Goal: Task Accomplishment & Management: Complete application form

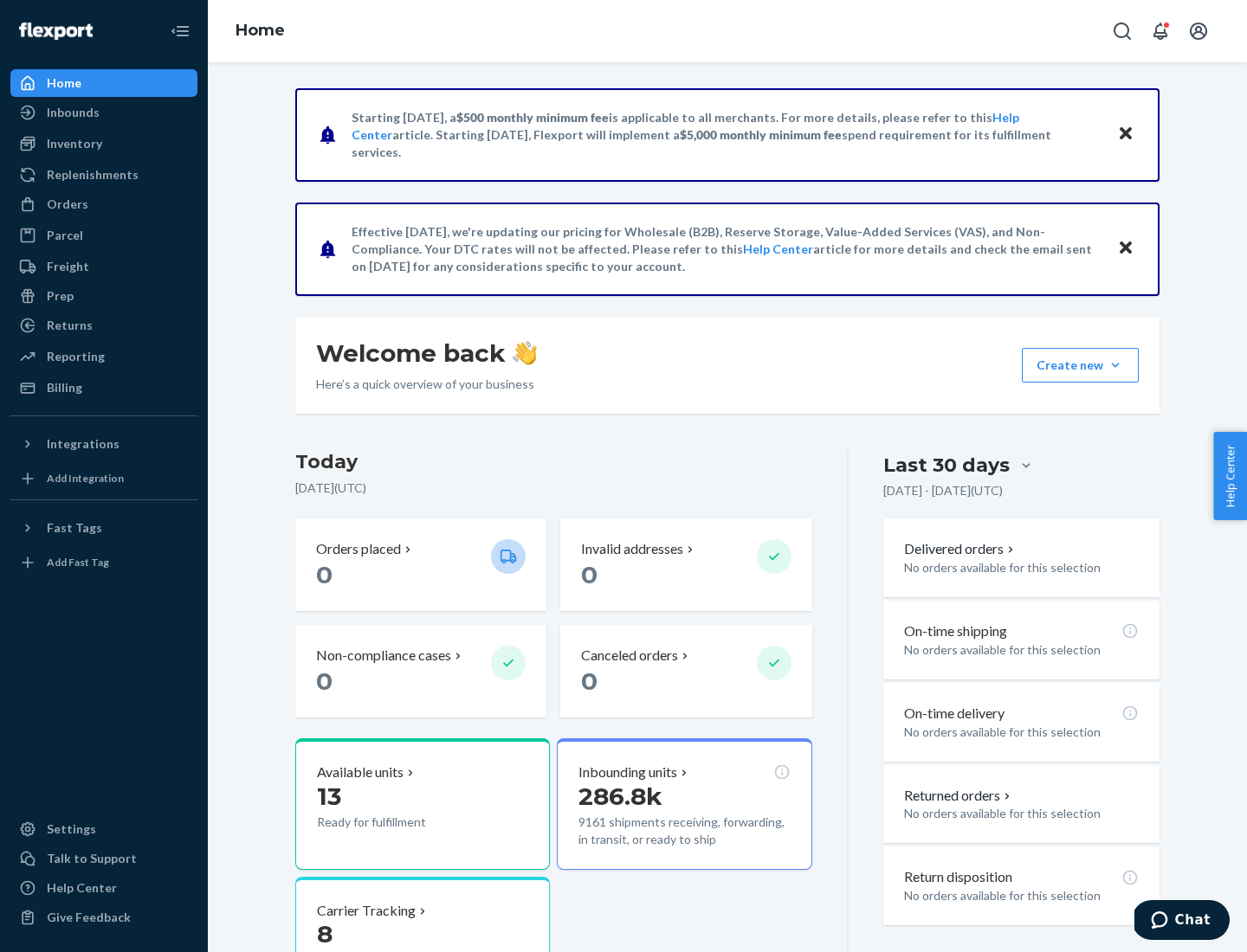
click at [1115, 366] on button "Create new Create new inbound Create new order Create new product" at bounding box center [1080, 365] width 117 height 34
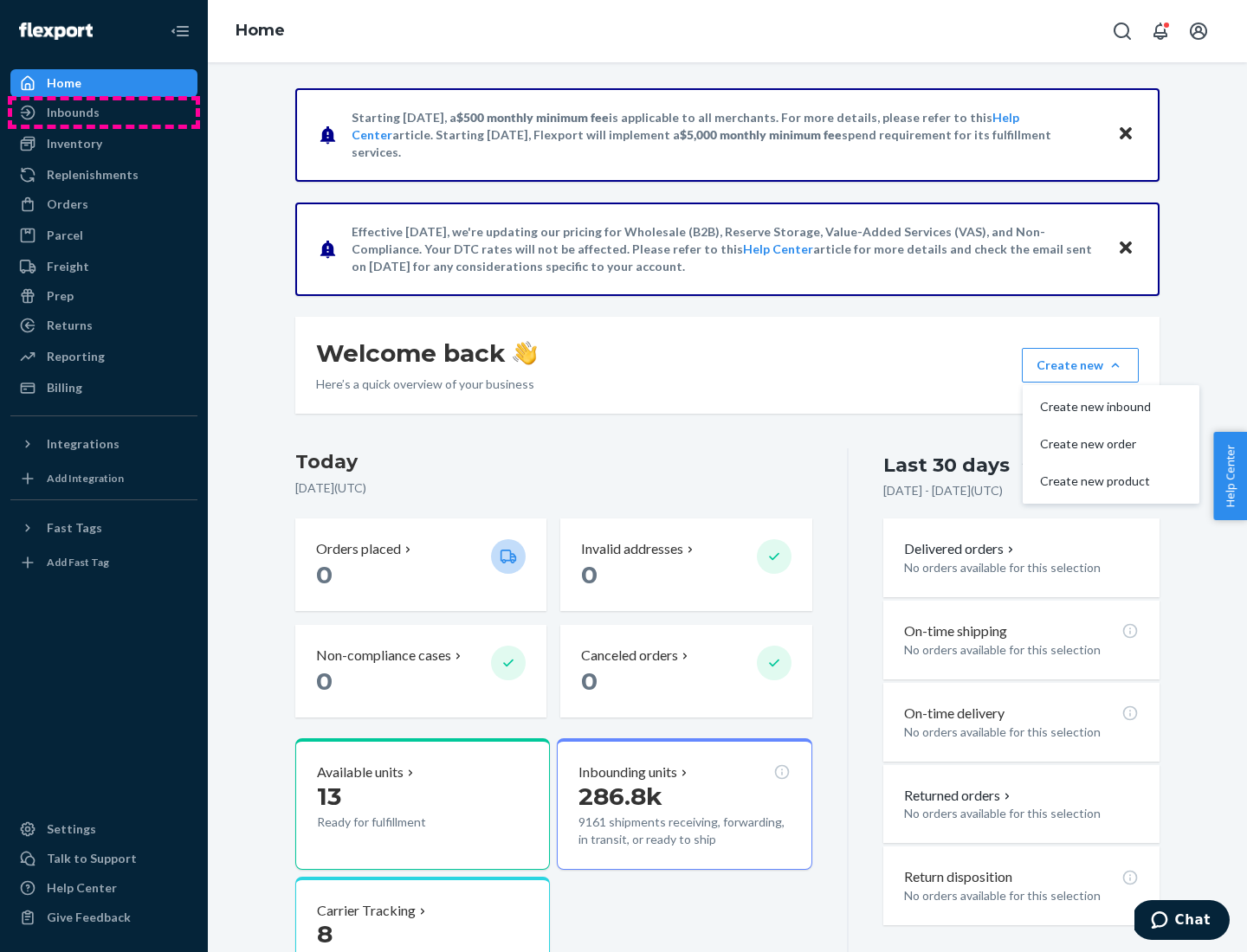
click at [104, 113] on div "Inbounds" at bounding box center [104, 112] width 184 height 24
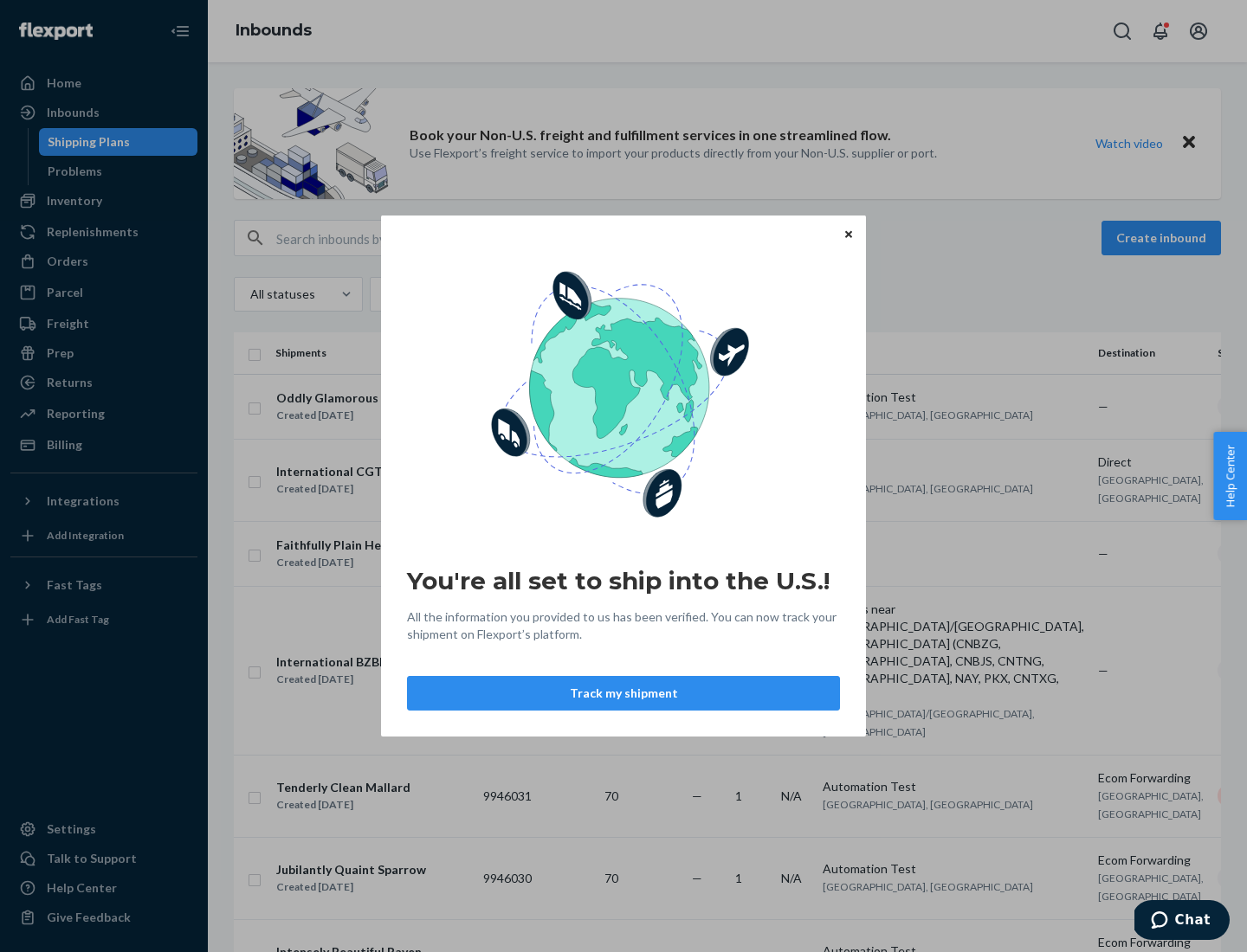
click at [104, 201] on div "You're all set to ship into the U.S.! All the information you provided to us ha…" at bounding box center [624, 476] width 1247 height 952
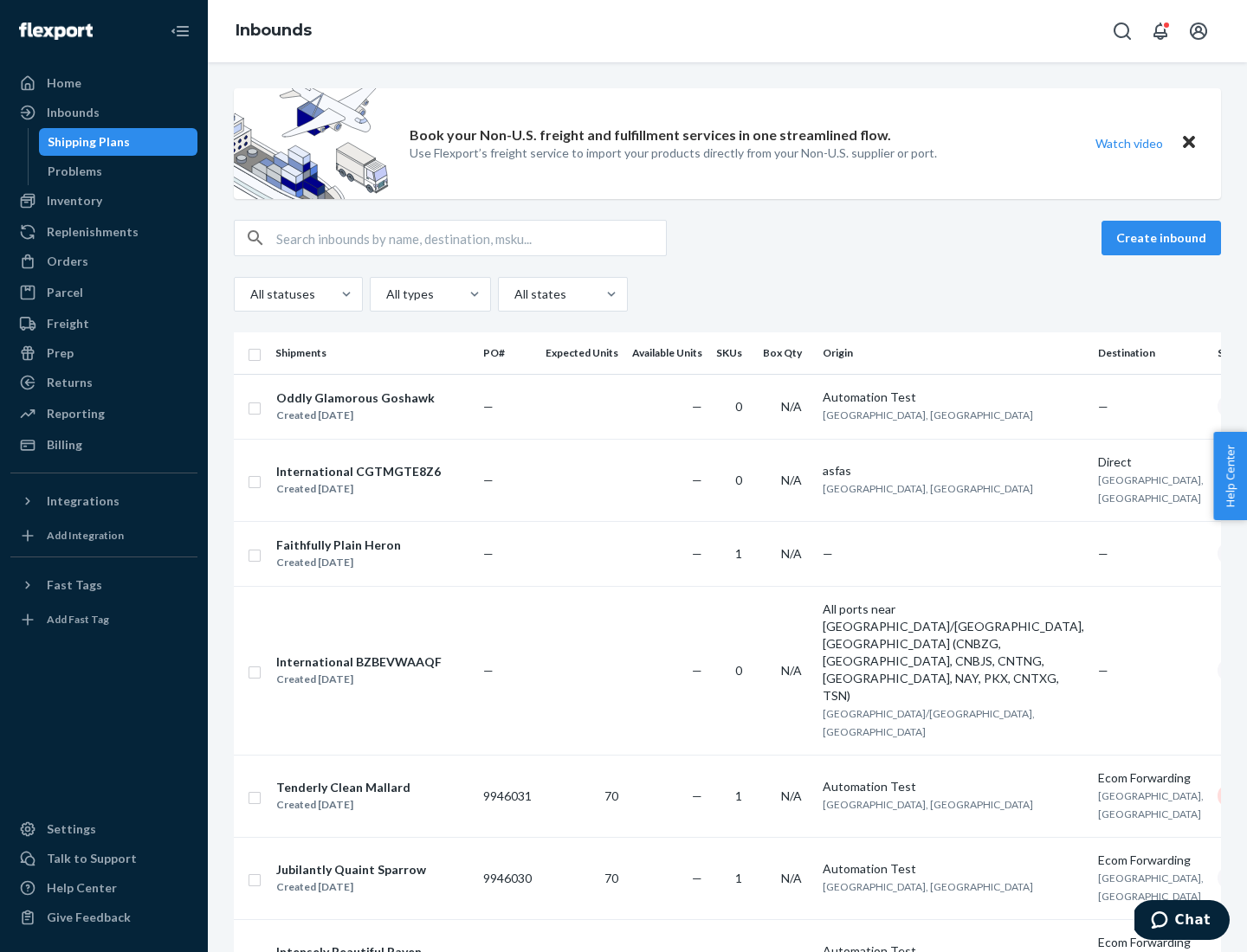
click at [727, 32] on div "Inbounds" at bounding box center [727, 31] width 1039 height 62
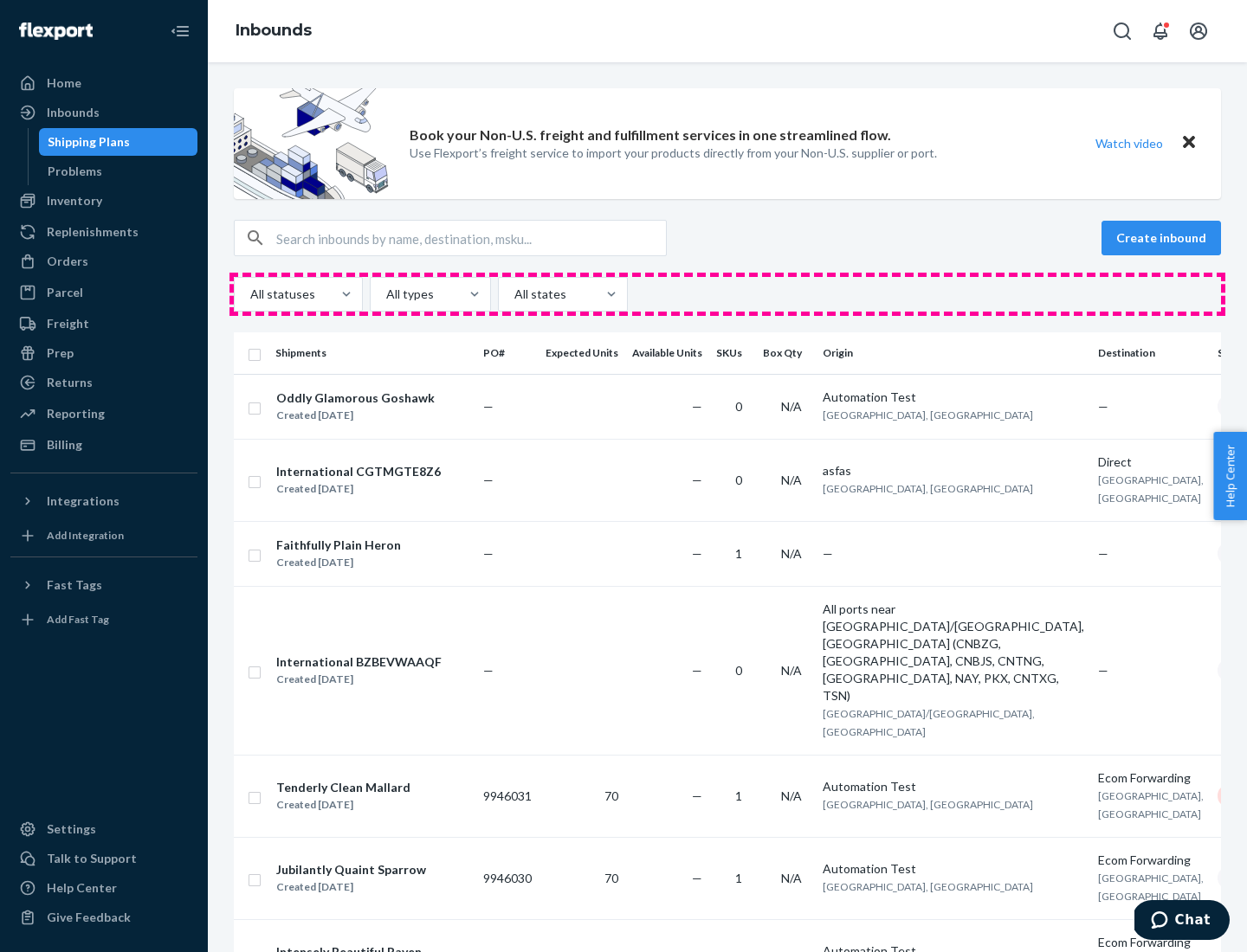
click at [727, 295] on div "All statuses All types All states" at bounding box center [727, 295] width 988 height 34
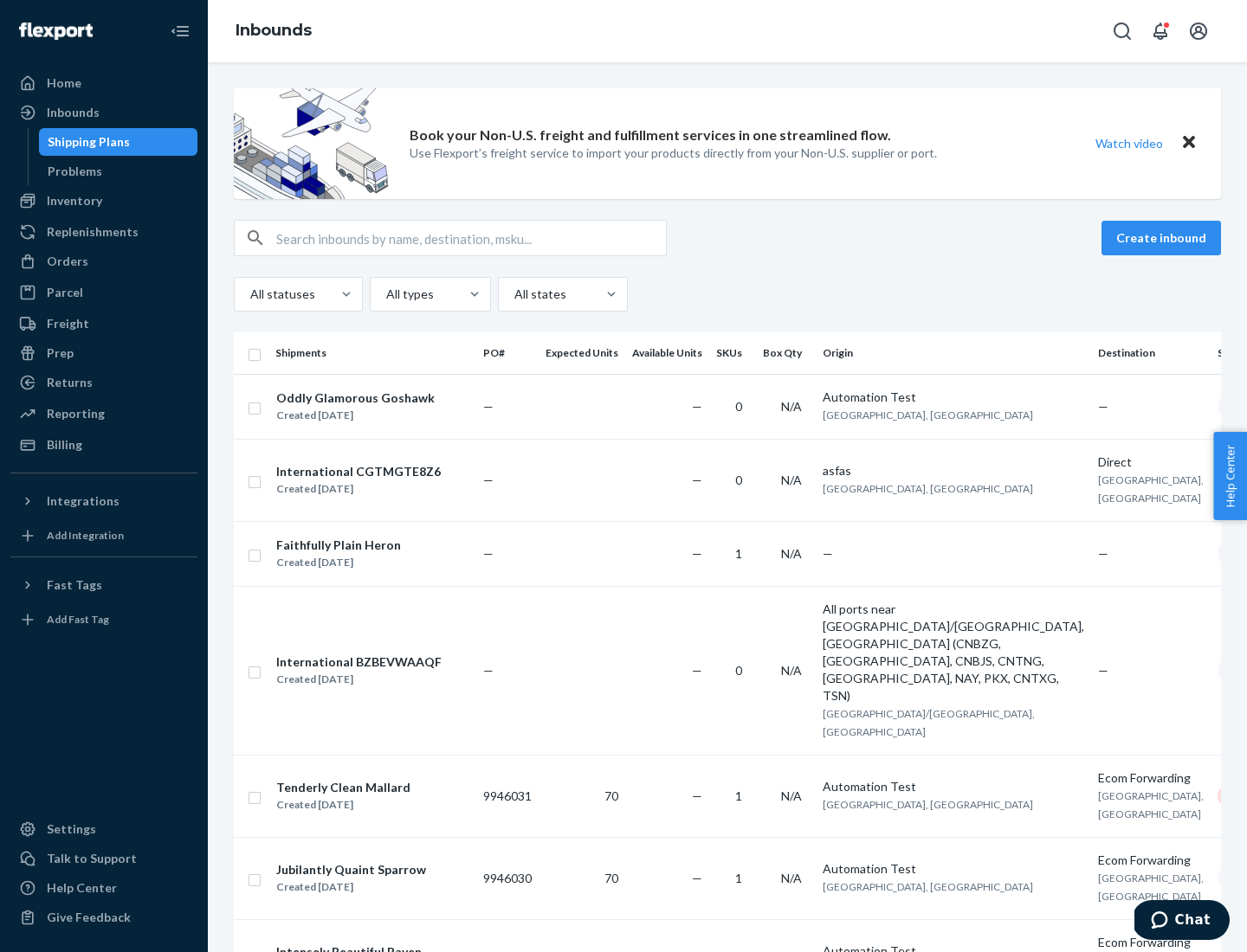
click at [86, 142] on div "Shipping Plans" at bounding box center [88, 141] width 82 height 17
click at [1164, 238] on button "Create inbound" at bounding box center [1161, 238] width 120 height 34
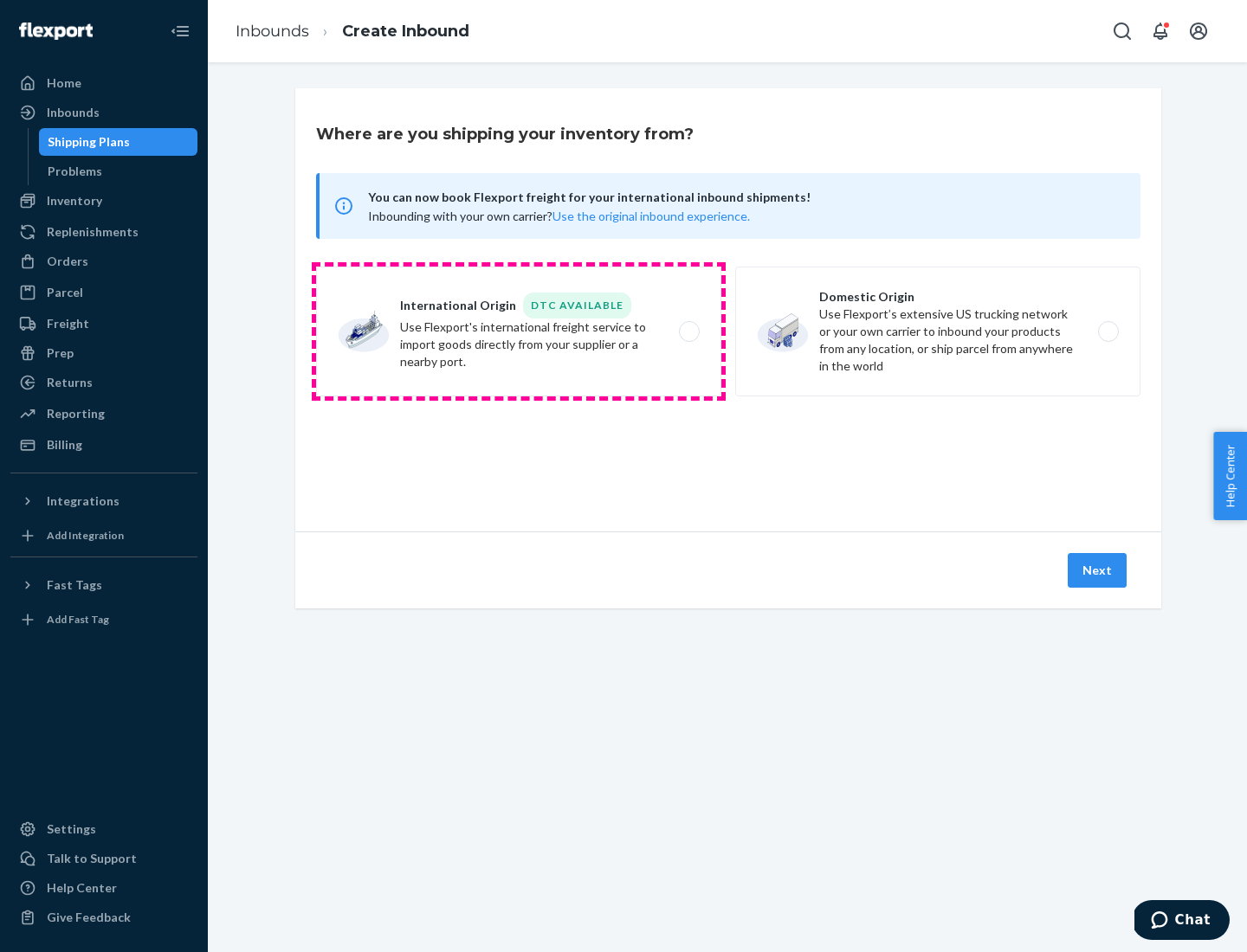
click at [519, 331] on label "International Origin DTC Available Use Flexport's international freight service…" at bounding box center [519, 331] width 405 height 130
click at [688, 331] on input "International Origin DTC Available Use Flexport's international freight service…" at bounding box center [694, 331] width 11 height 11
radio input "true"
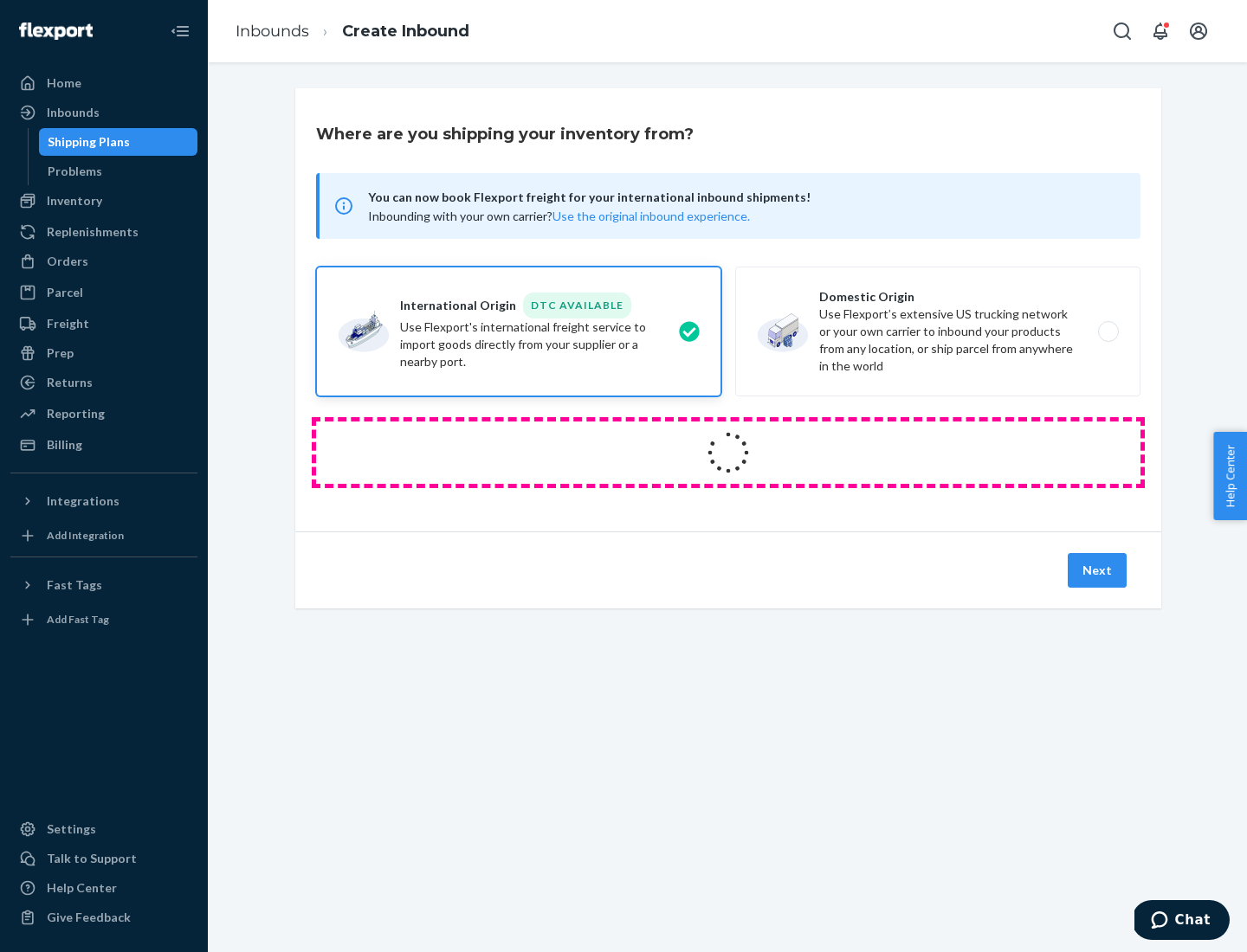
click at [728, 453] on icon at bounding box center [728, 453] width 49 height 49
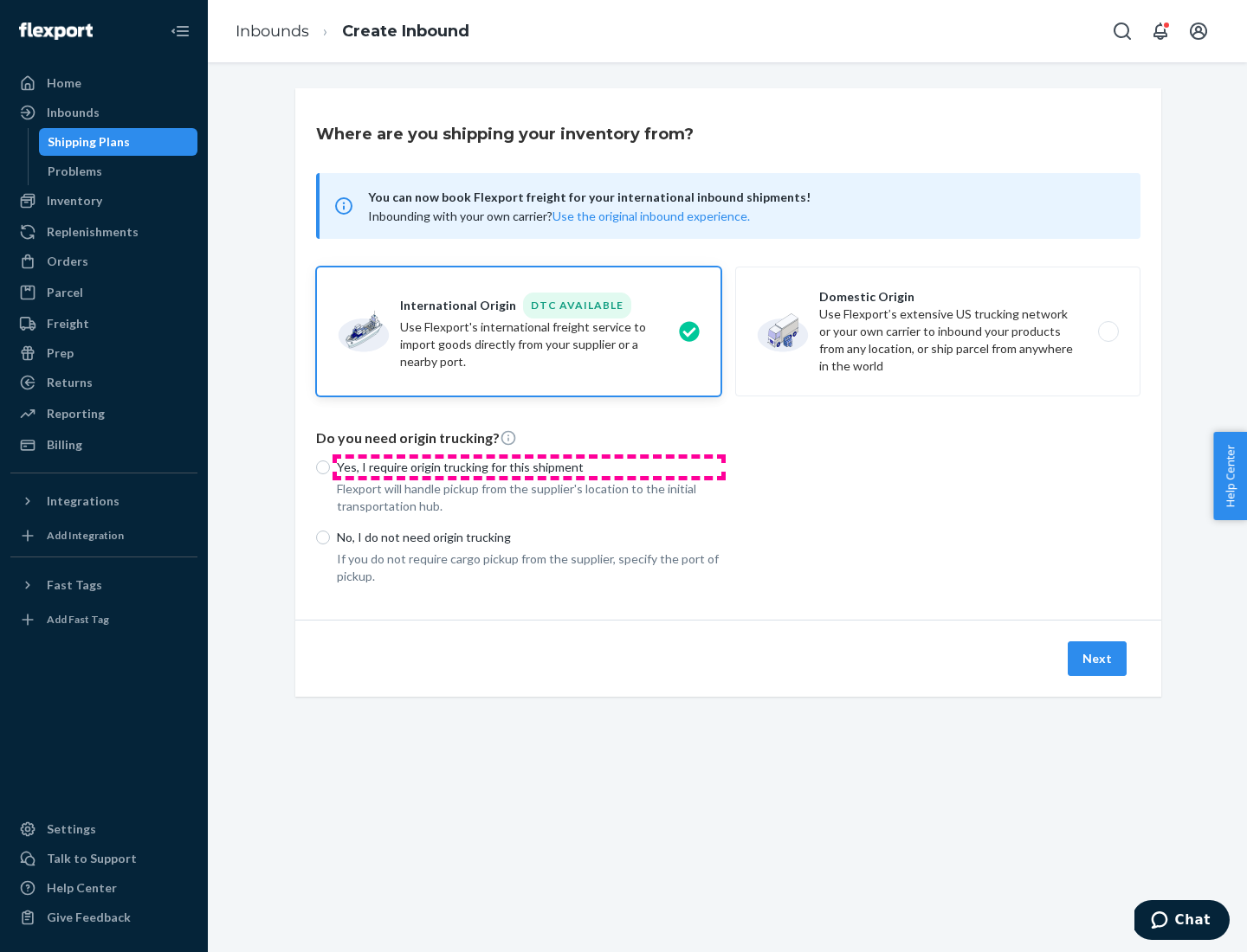
click at [529, 467] on p "Yes, I require origin trucking for this shipment" at bounding box center [529, 467] width 385 height 17
click at [330, 467] on input "Yes, I require origin trucking for this shipment" at bounding box center [323, 467] width 14 height 14
radio input "true"
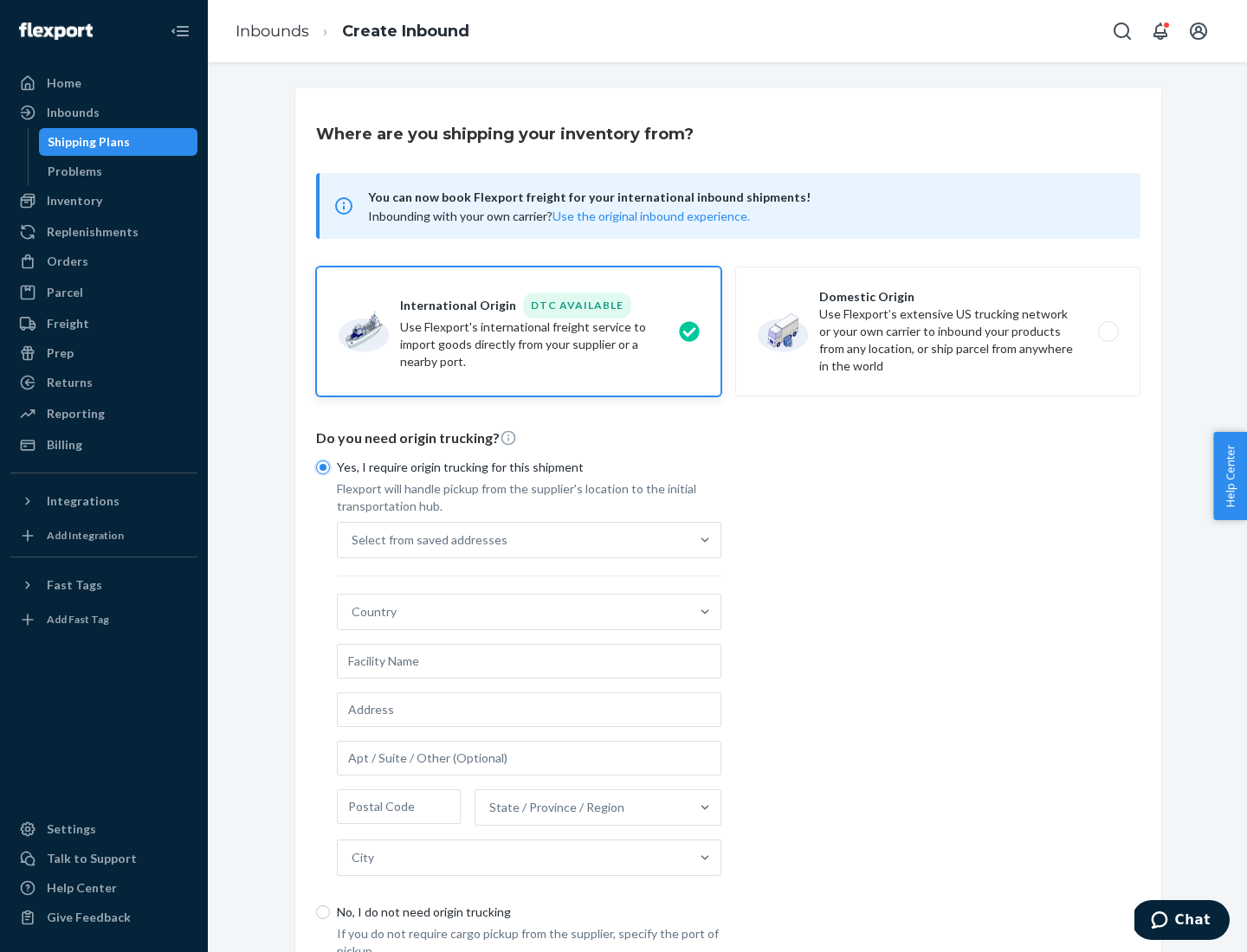
scroll to position [33, 0]
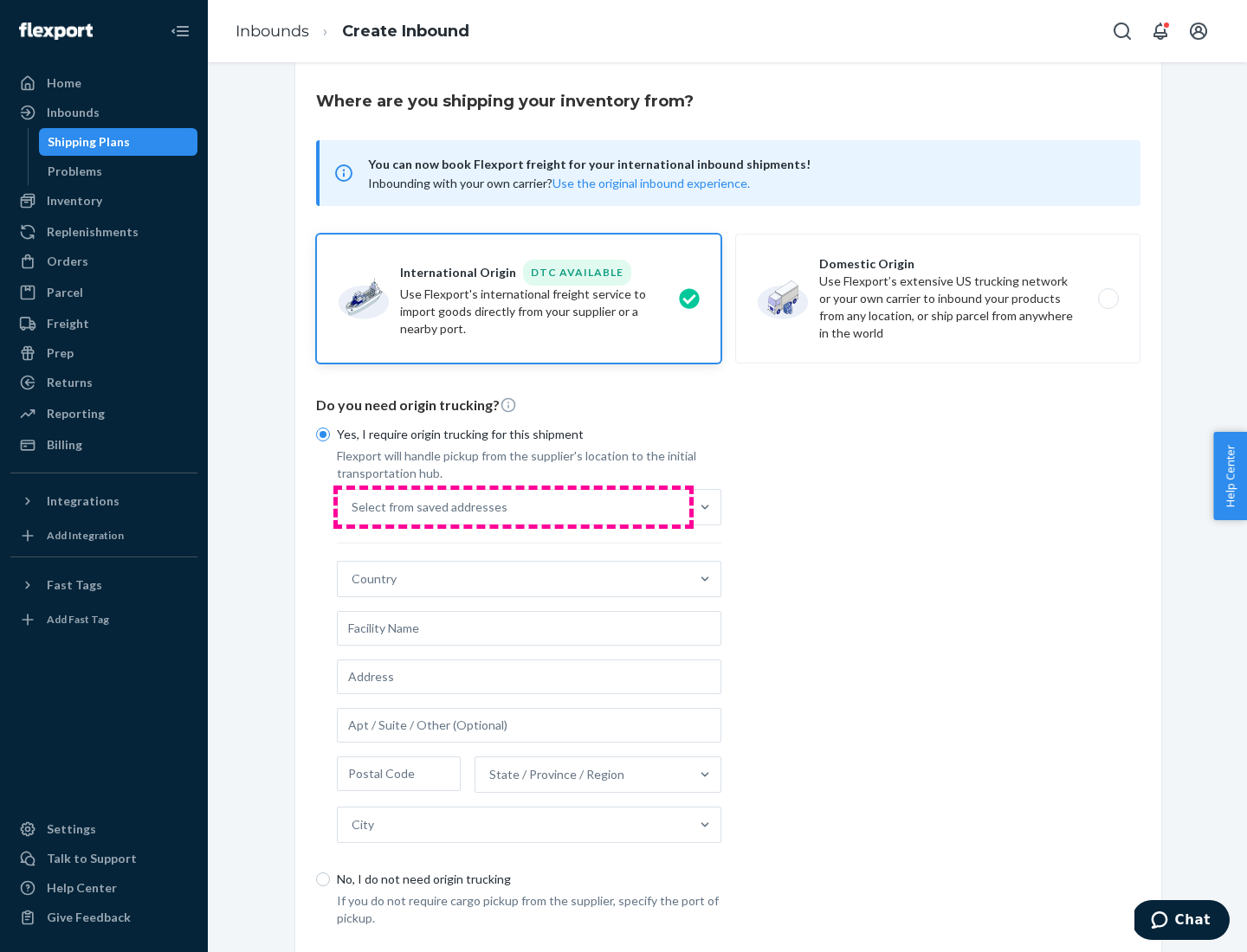
click at [514, 506] on div "Select from saved addresses" at bounding box center [514, 507] width 351 height 34
click at [353, 506] on input "Select from saved addresses" at bounding box center [352, 507] width 2 height 17
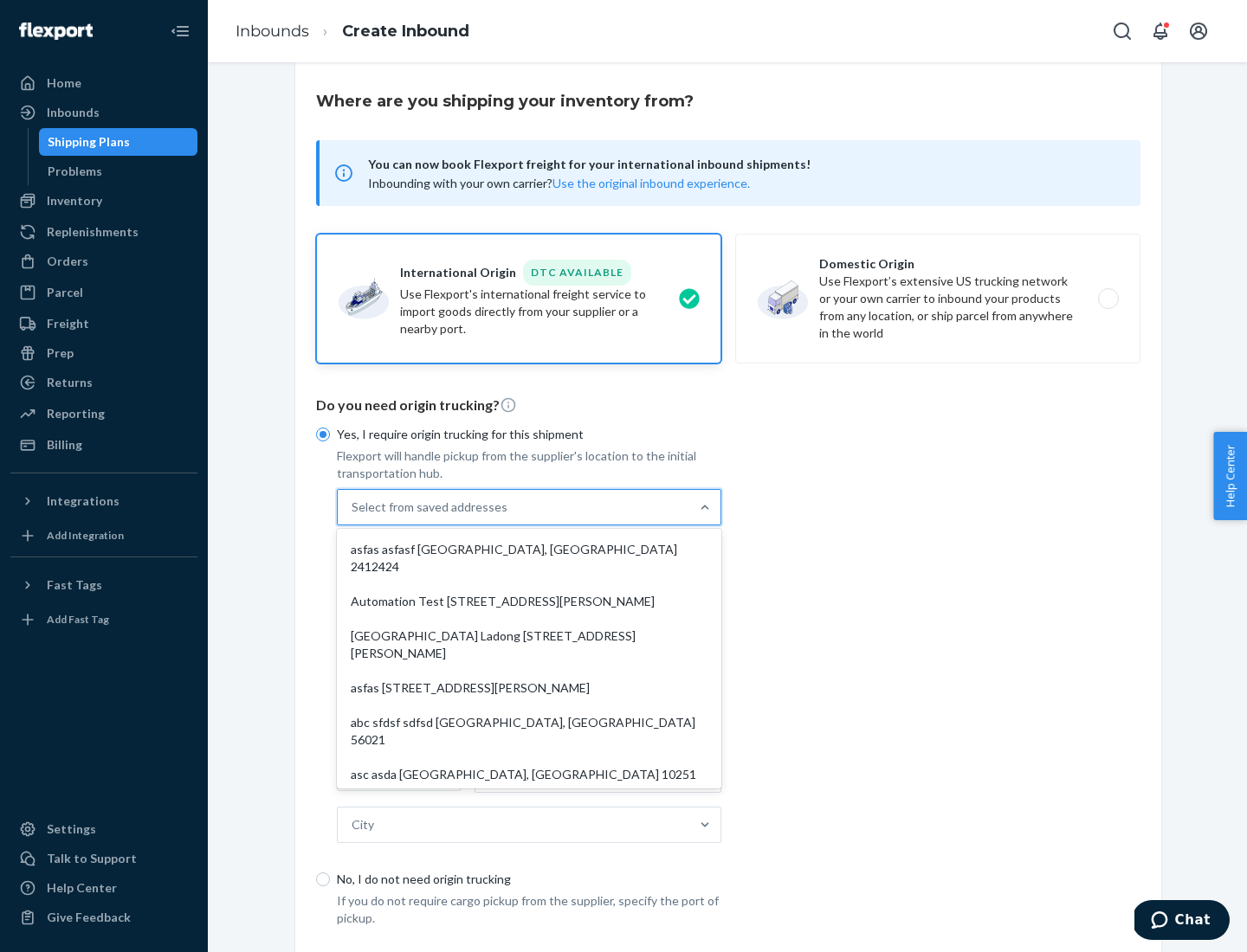
scroll to position [76, 0]
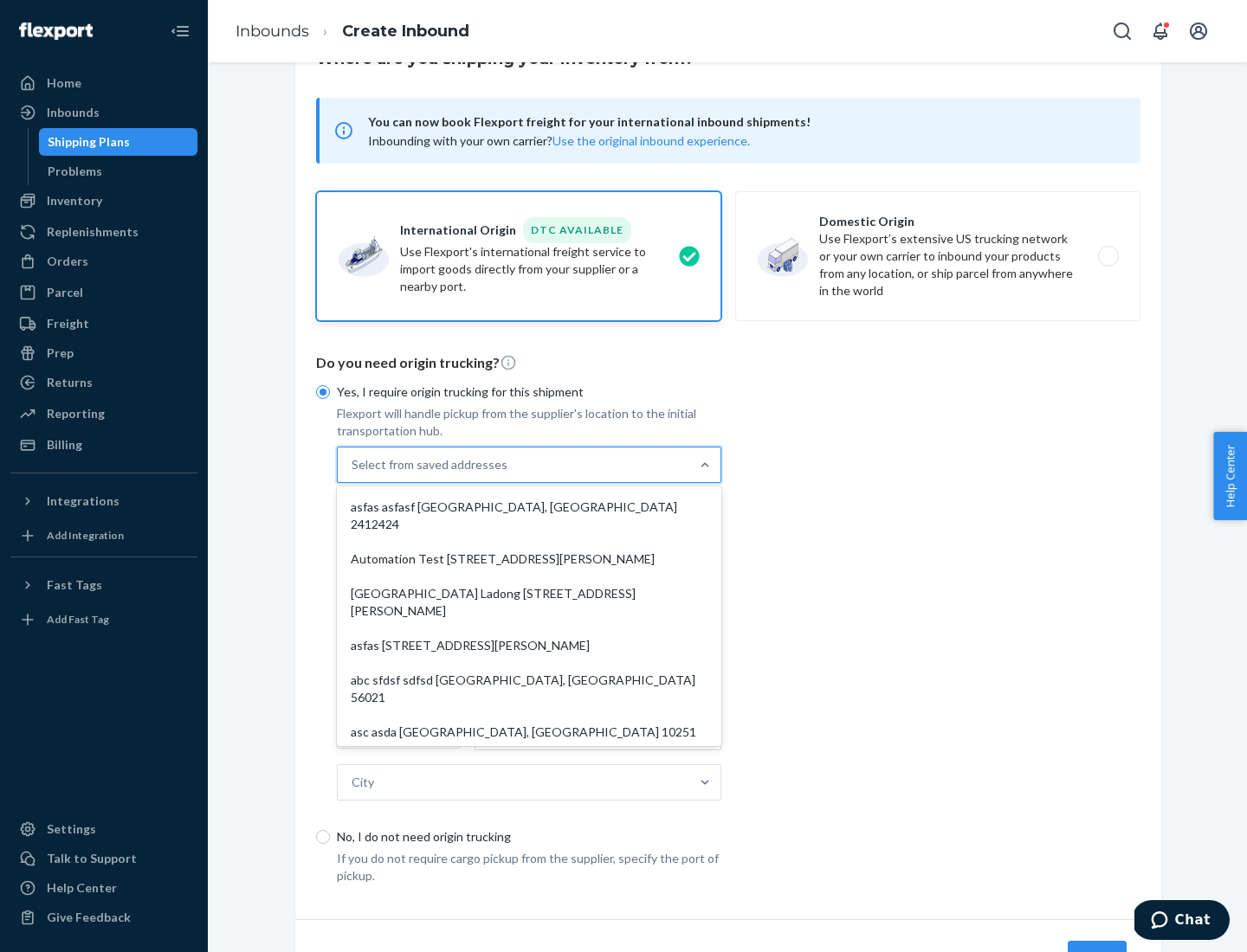
click at [529, 506] on div "asfas asfasf [GEOGRAPHIC_DATA], [GEOGRAPHIC_DATA] 2412424" at bounding box center [529, 516] width 378 height 52
click at [353, 474] on input "option asfas asfasf [GEOGRAPHIC_DATA], [GEOGRAPHIC_DATA] 2412424 focused, 1 of …" at bounding box center [352, 464] width 2 height 17
type input "asfas"
type input "asfasf"
type input "2412424"
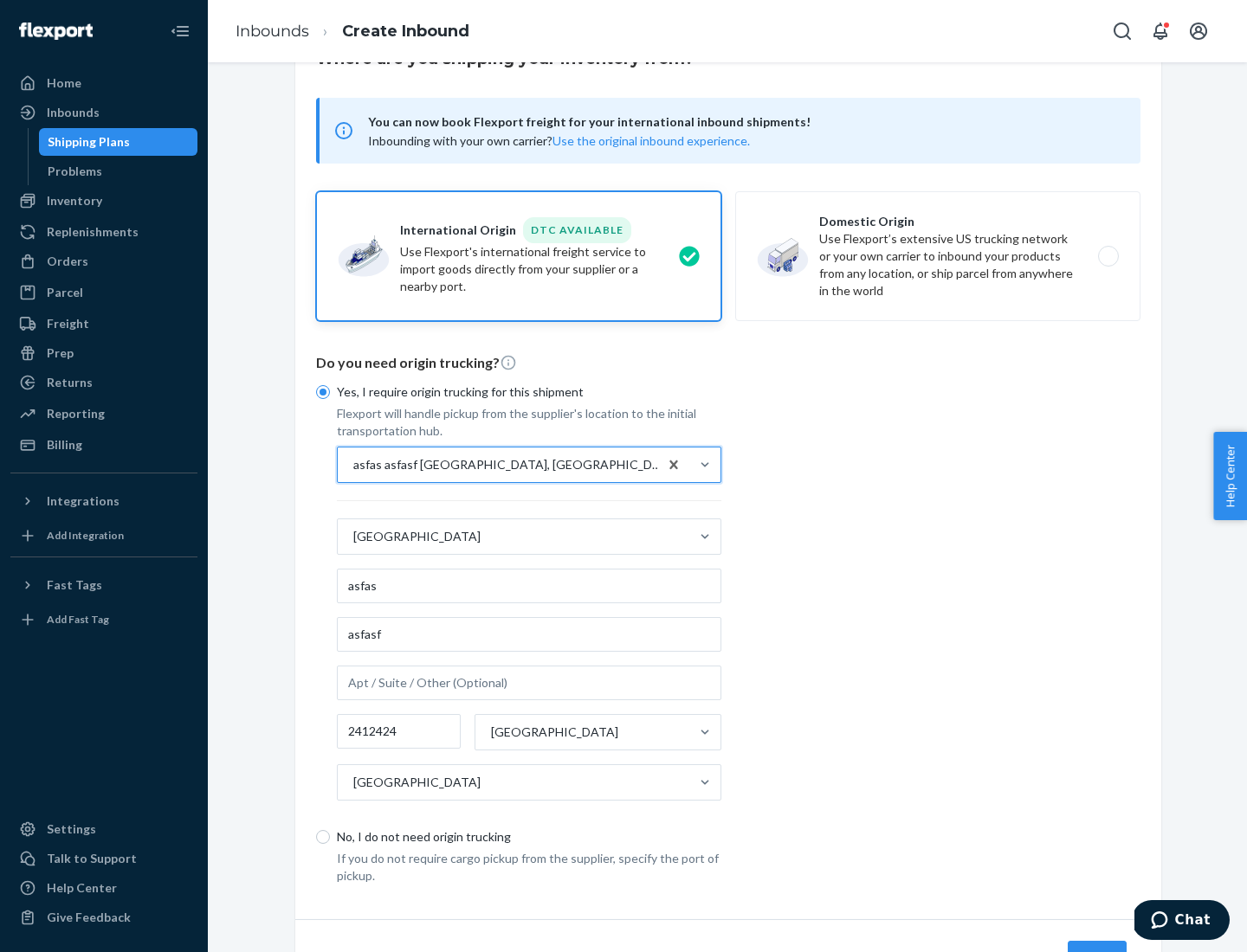
scroll to position [161, 0]
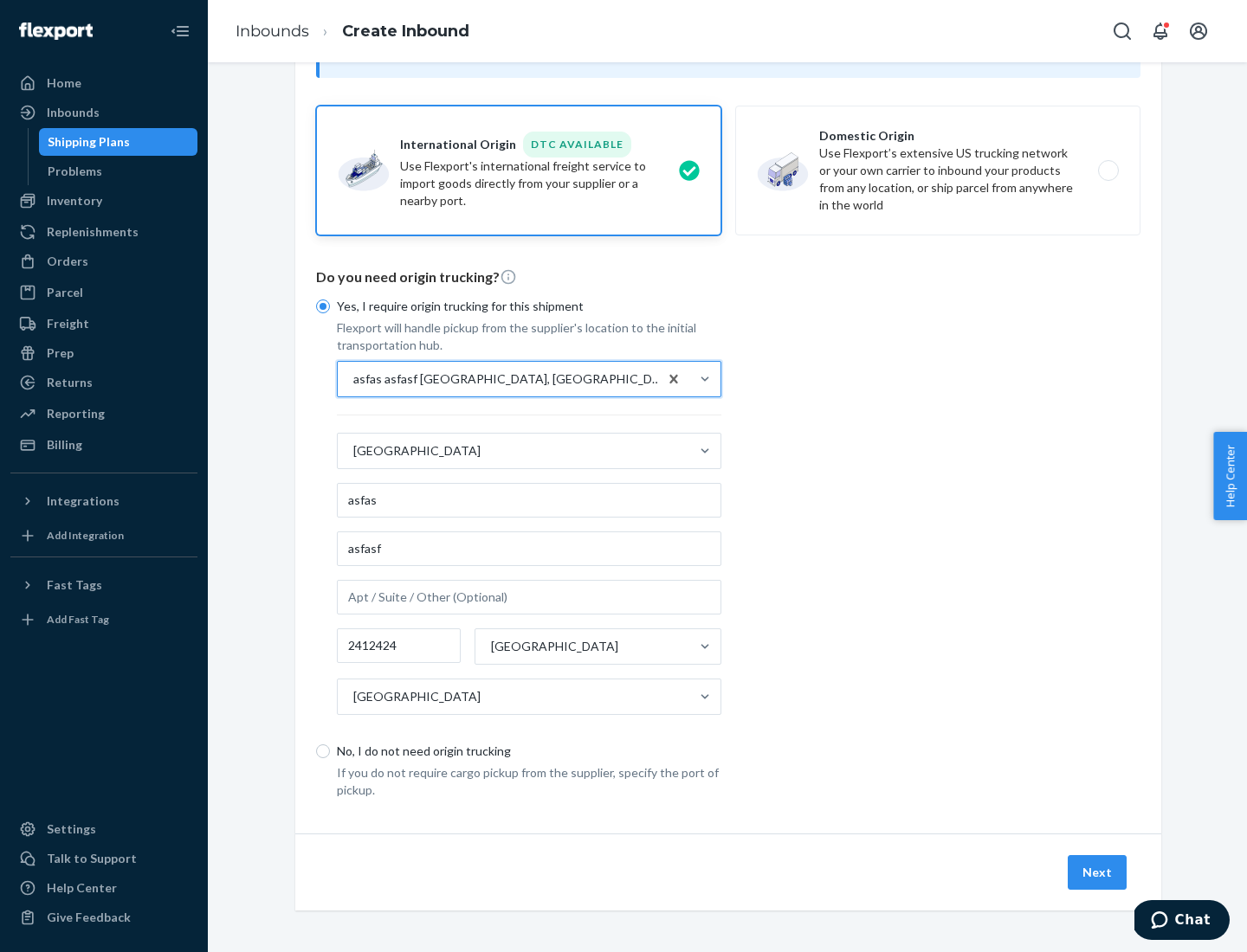
click at [1098, 872] on button "Next" at bounding box center [1097, 873] width 59 height 34
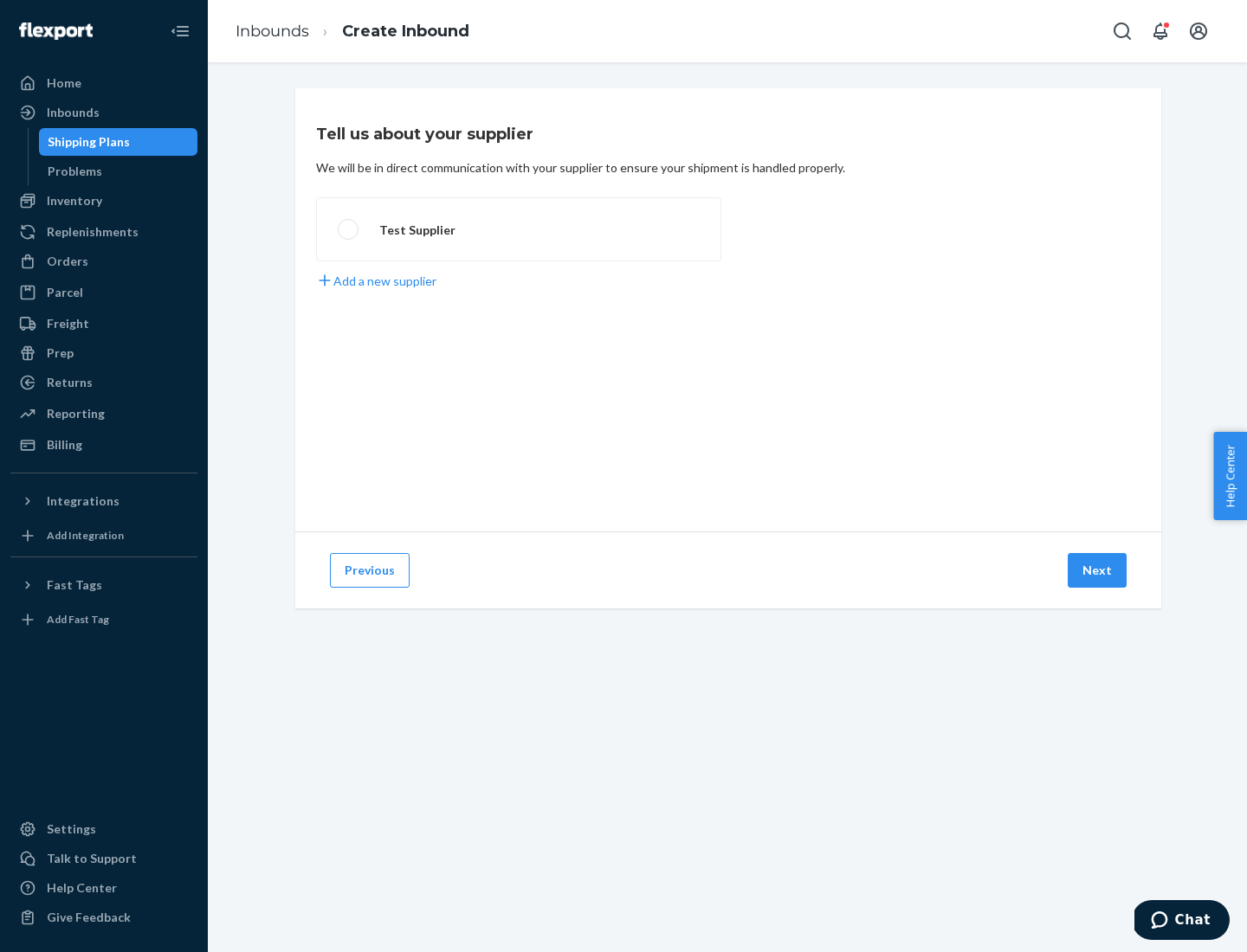
click at [519, 230] on label "Test Supplier" at bounding box center [519, 229] width 405 height 64
click at [349, 230] on input "Test Supplier" at bounding box center [343, 230] width 11 height 11
radio input "true"
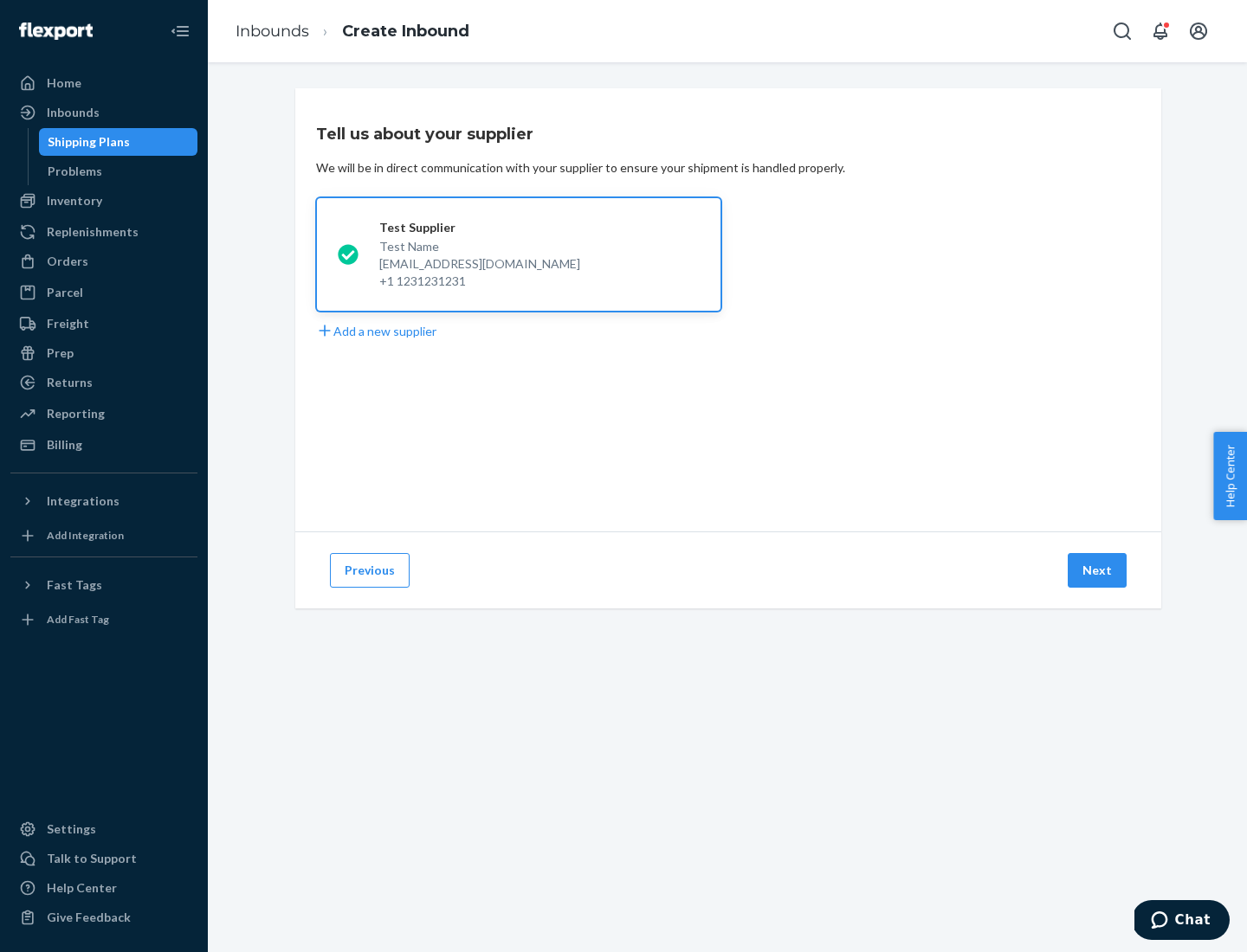
click at [1098, 570] on button "Next" at bounding box center [1097, 570] width 59 height 34
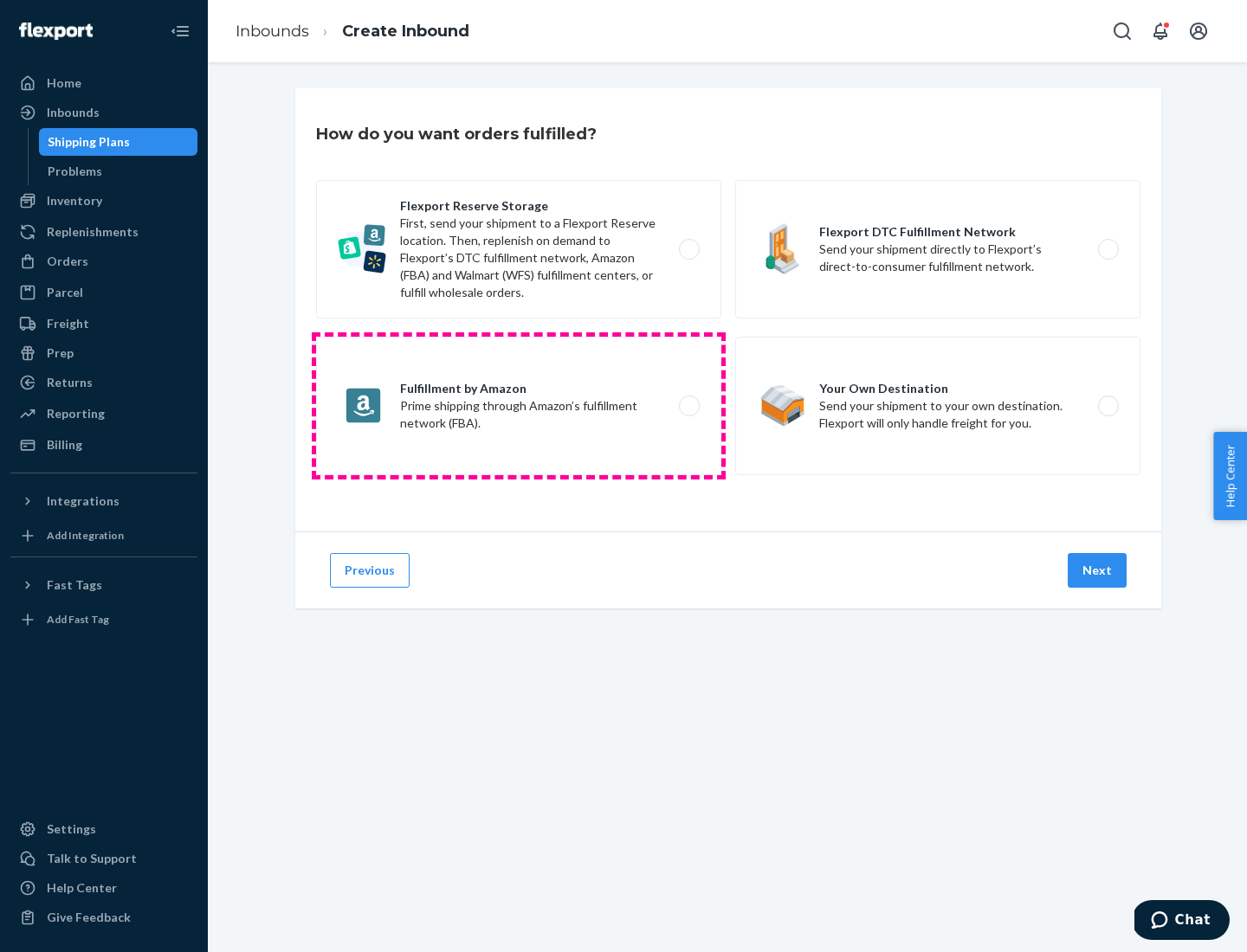
click at [519, 406] on label "Fulfillment by Amazon Prime shipping through Amazon’s fulfillment network (FBA)." at bounding box center [519, 406] width 405 height 139
click at [688, 406] on input "Fulfillment by Amazon Prime shipping through Amazon’s fulfillment network (FBA)." at bounding box center [694, 406] width 11 height 11
radio input "true"
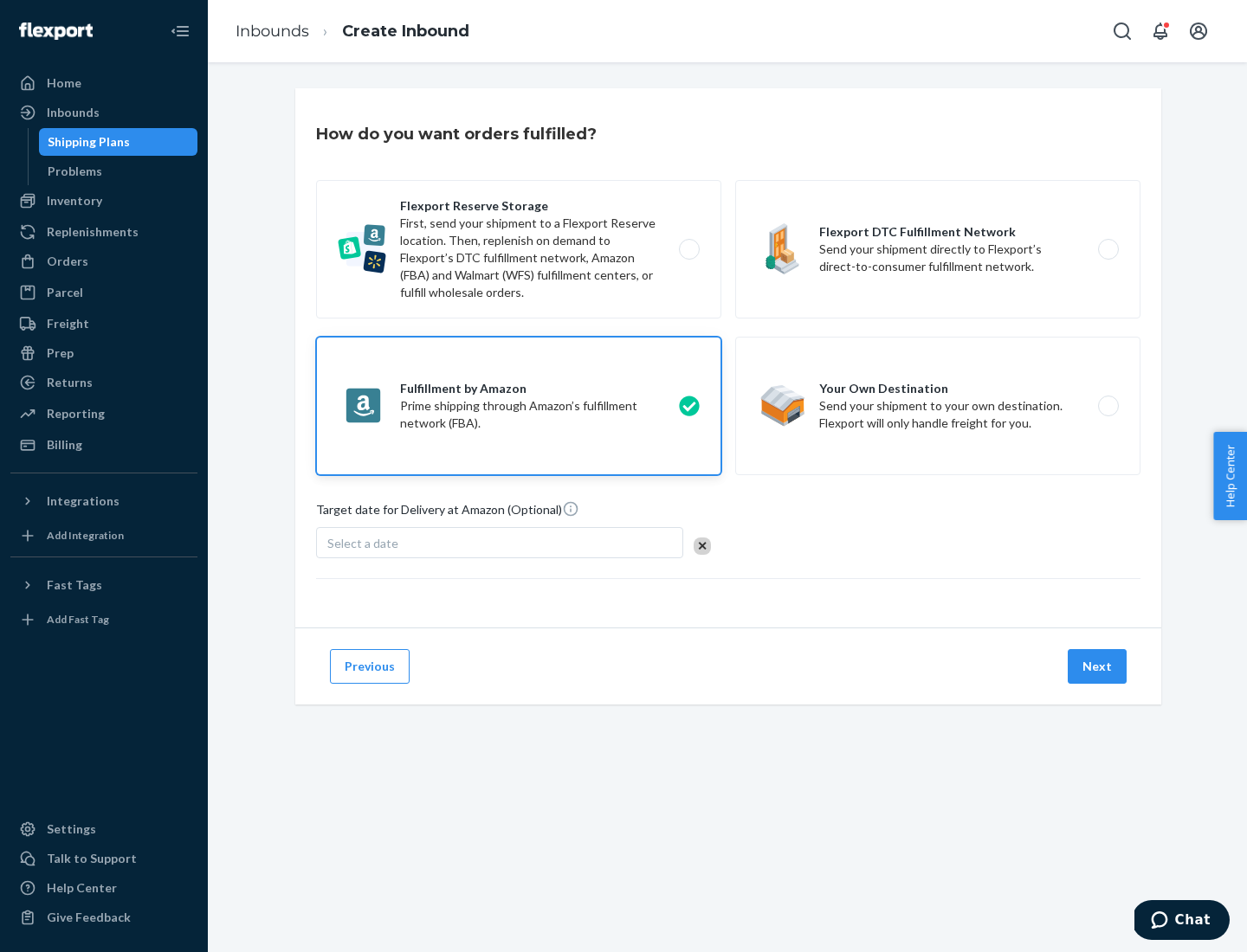
click at [1098, 666] on button "Next" at bounding box center [1097, 666] width 59 height 34
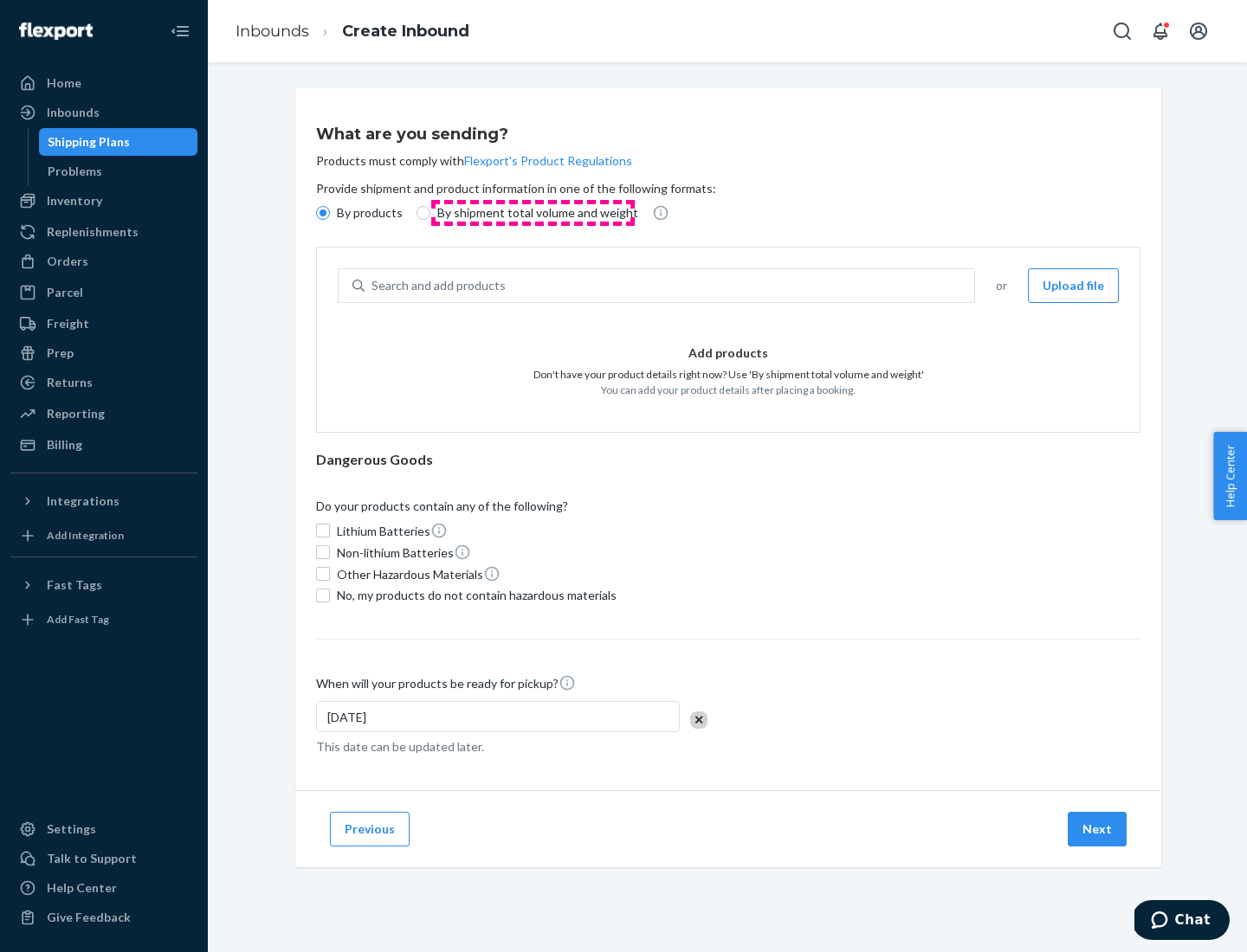
click at [532, 213] on p "By shipment total volume and weight" at bounding box center [537, 213] width 201 height 17
click at [431, 213] on input "By shipment total volume and weight" at bounding box center [423, 213] width 14 height 14
radio input "true"
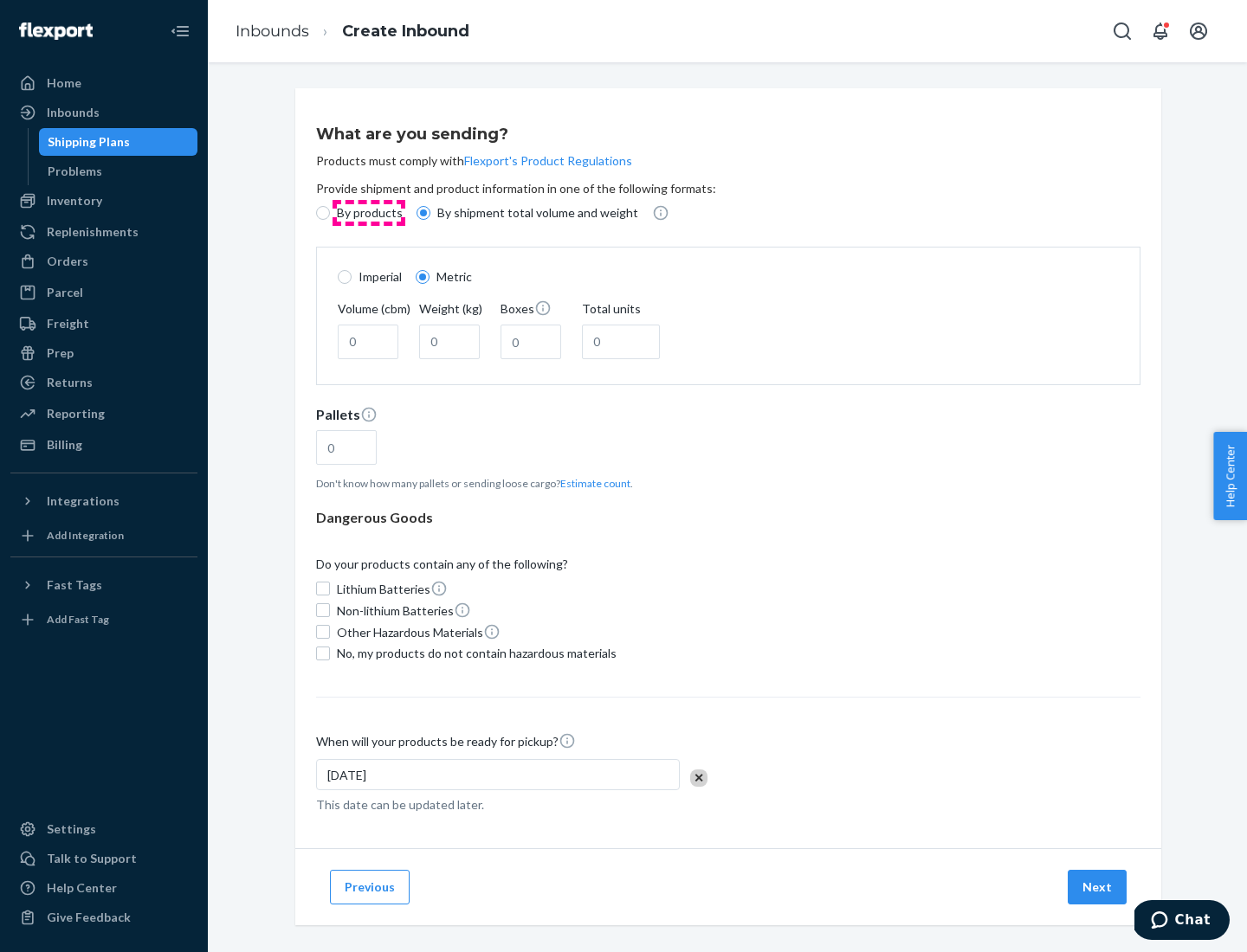
click at [368, 213] on p "By products" at bounding box center [369, 213] width 66 height 17
click at [330, 213] on input "By products" at bounding box center [323, 213] width 14 height 14
radio input "true"
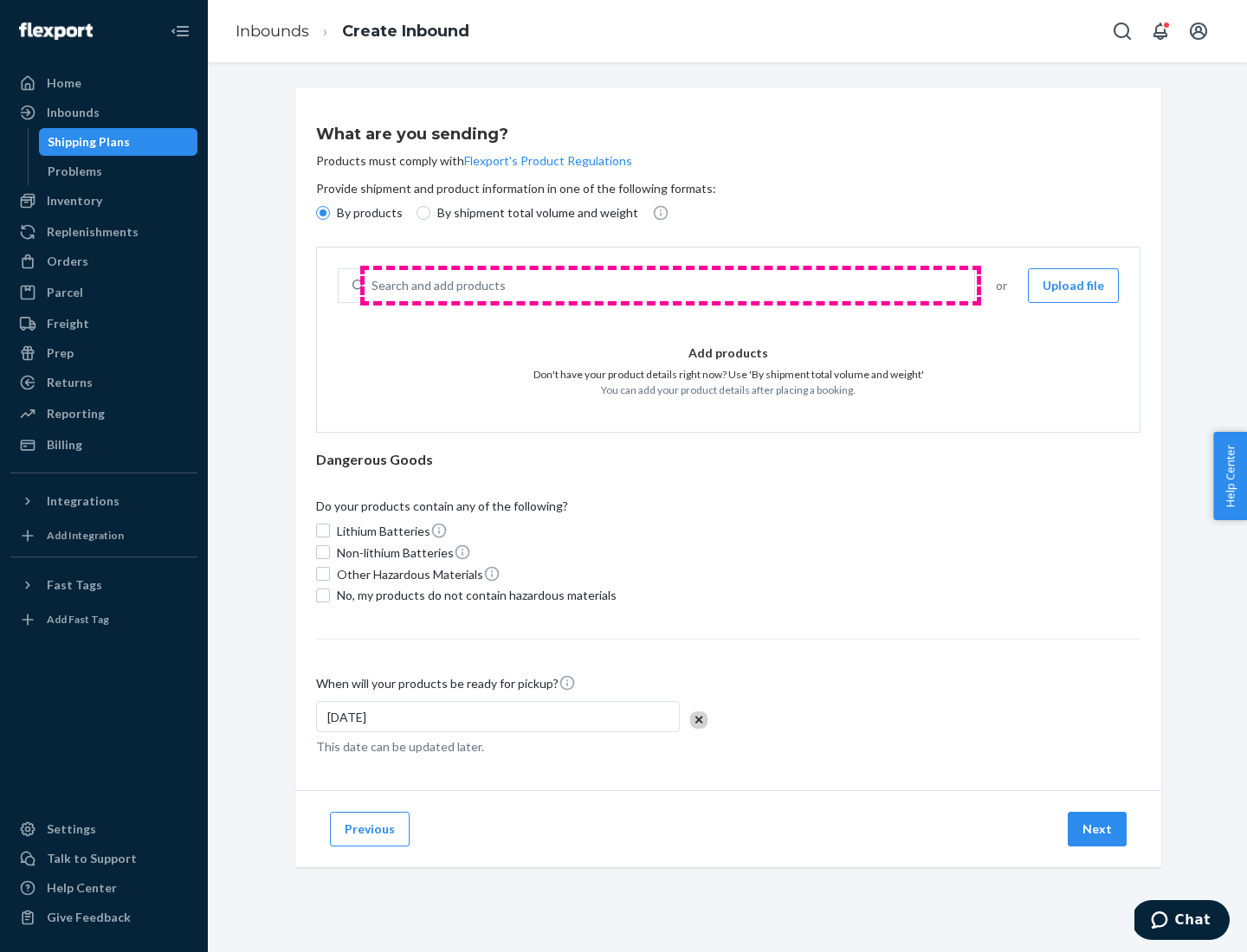
click at [670, 286] on div "Search and add products" at bounding box center [669, 286] width 610 height 32
click at [373, 286] on input "Search and add products" at bounding box center [372, 286] width 2 height 17
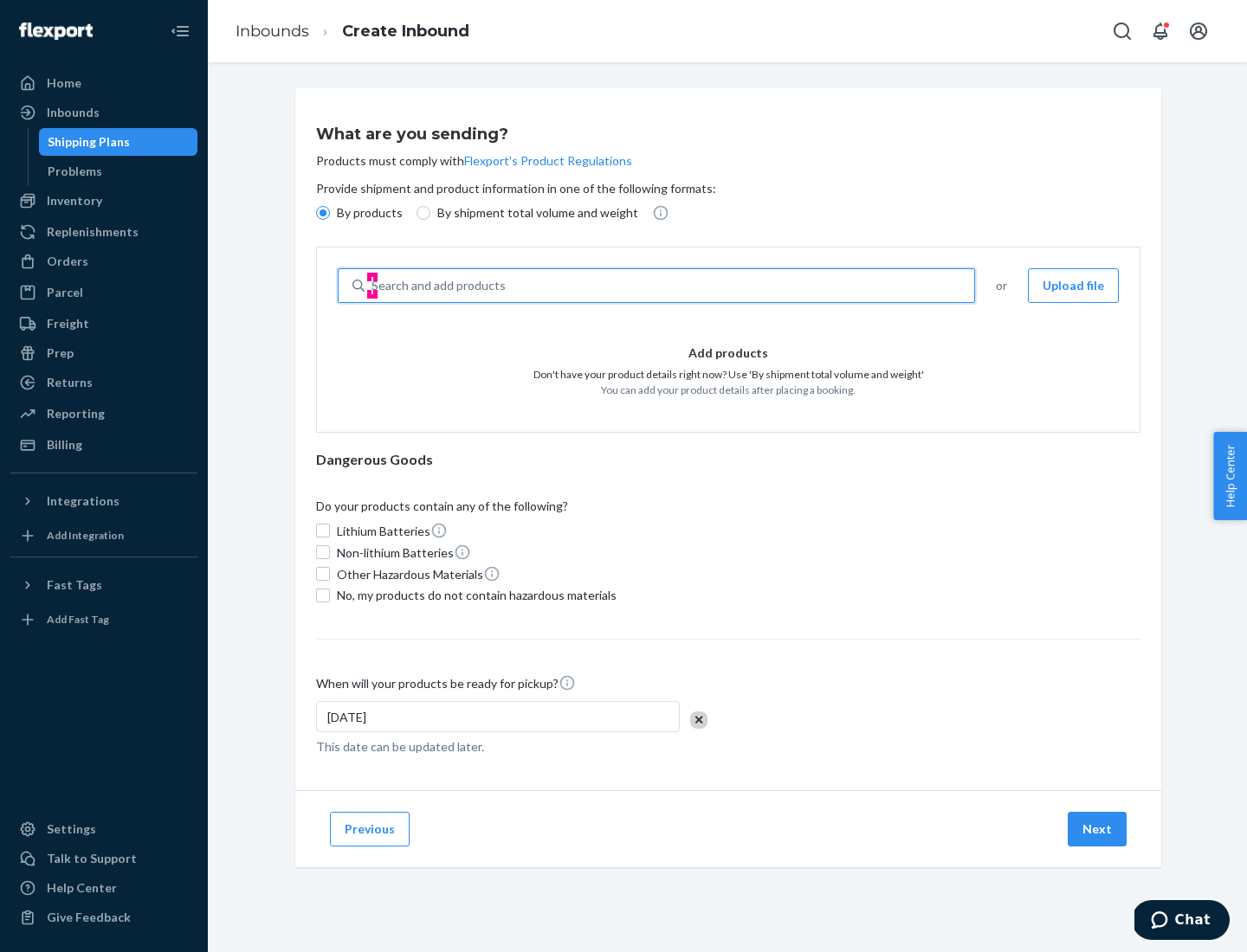
type input "test"
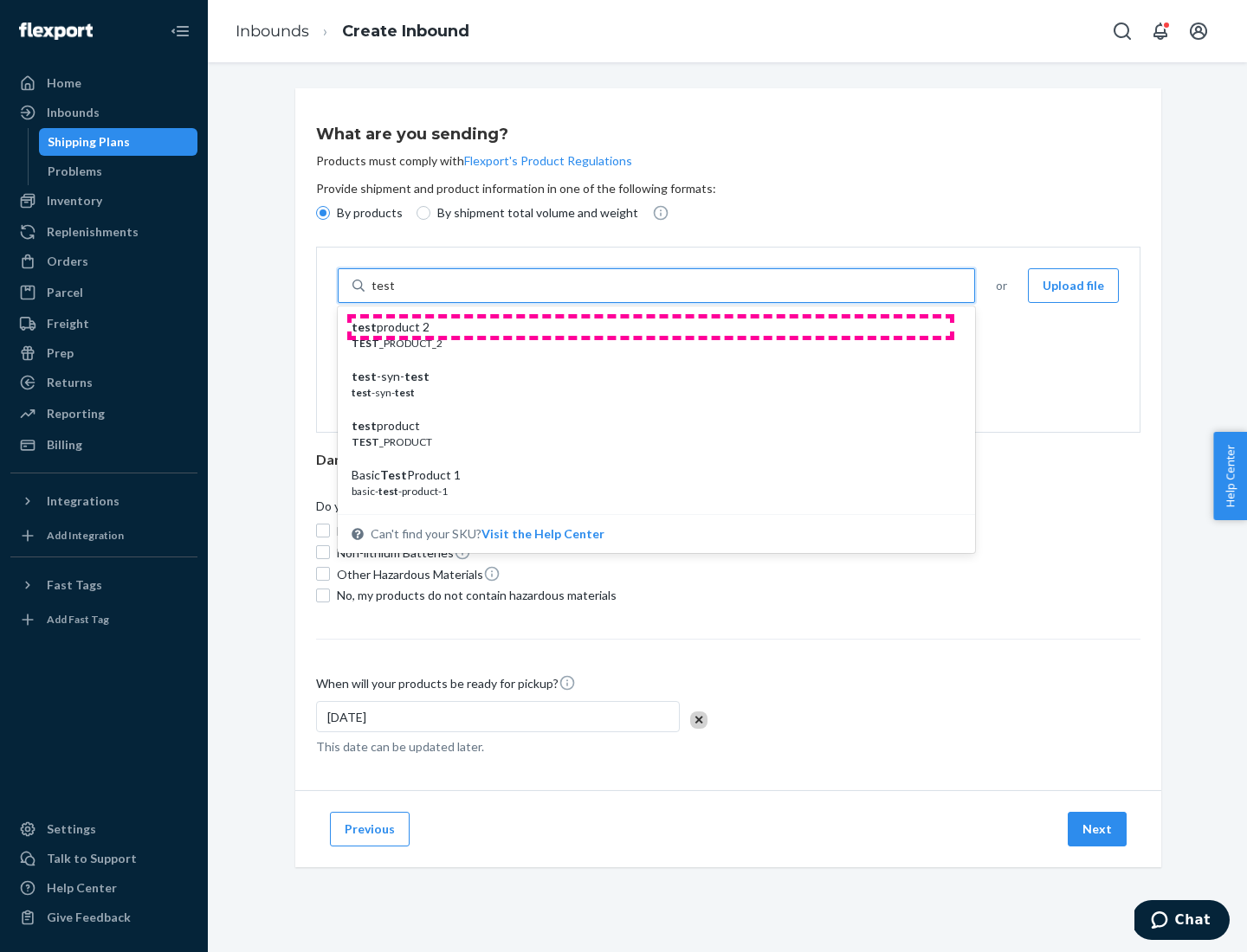
click at [651, 327] on div "test product 2" at bounding box center [649, 327] width 596 height 17
click at [394, 295] on input "test" at bounding box center [382, 286] width 23 height 17
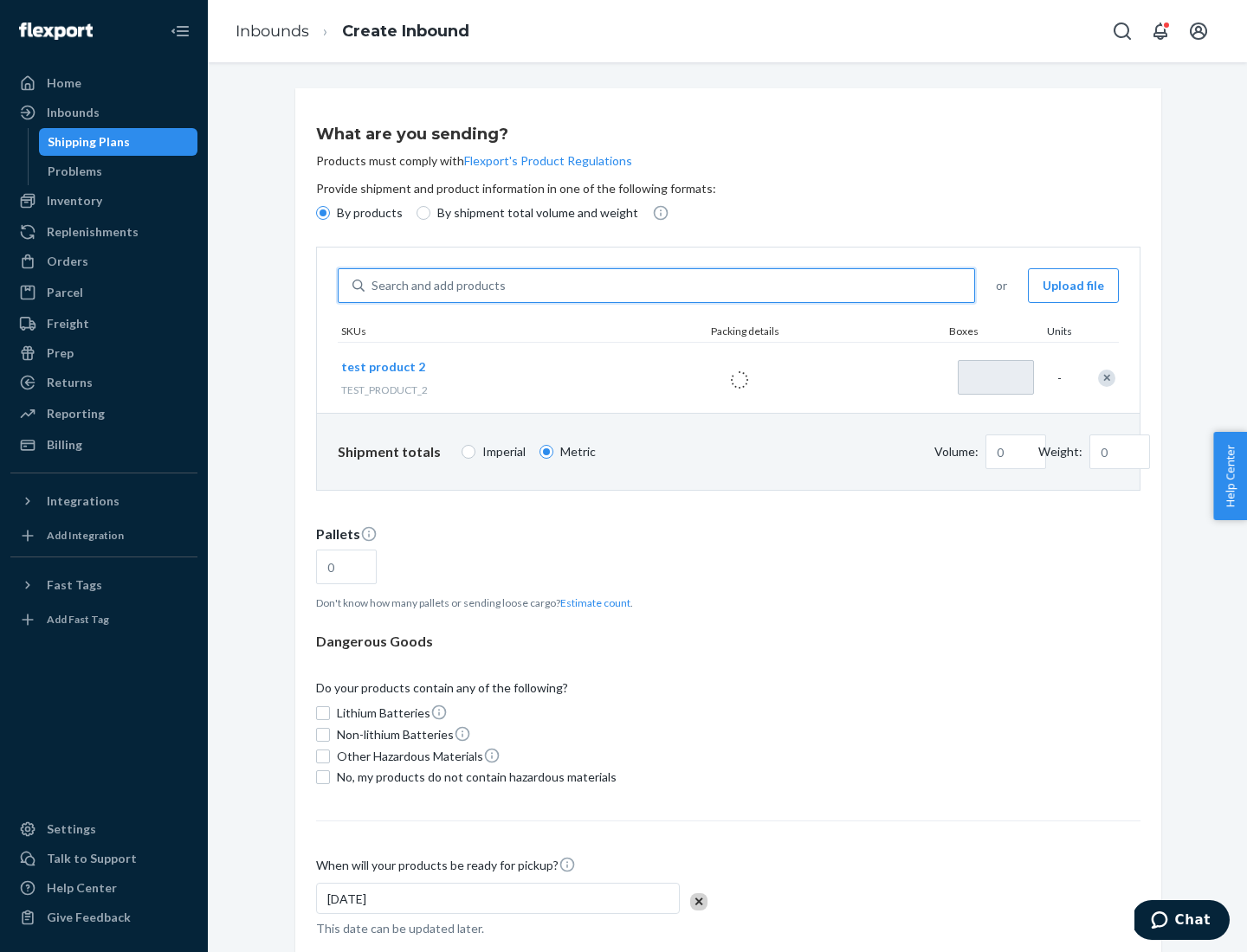
type input "1"
type input "0.02"
type input "22.23"
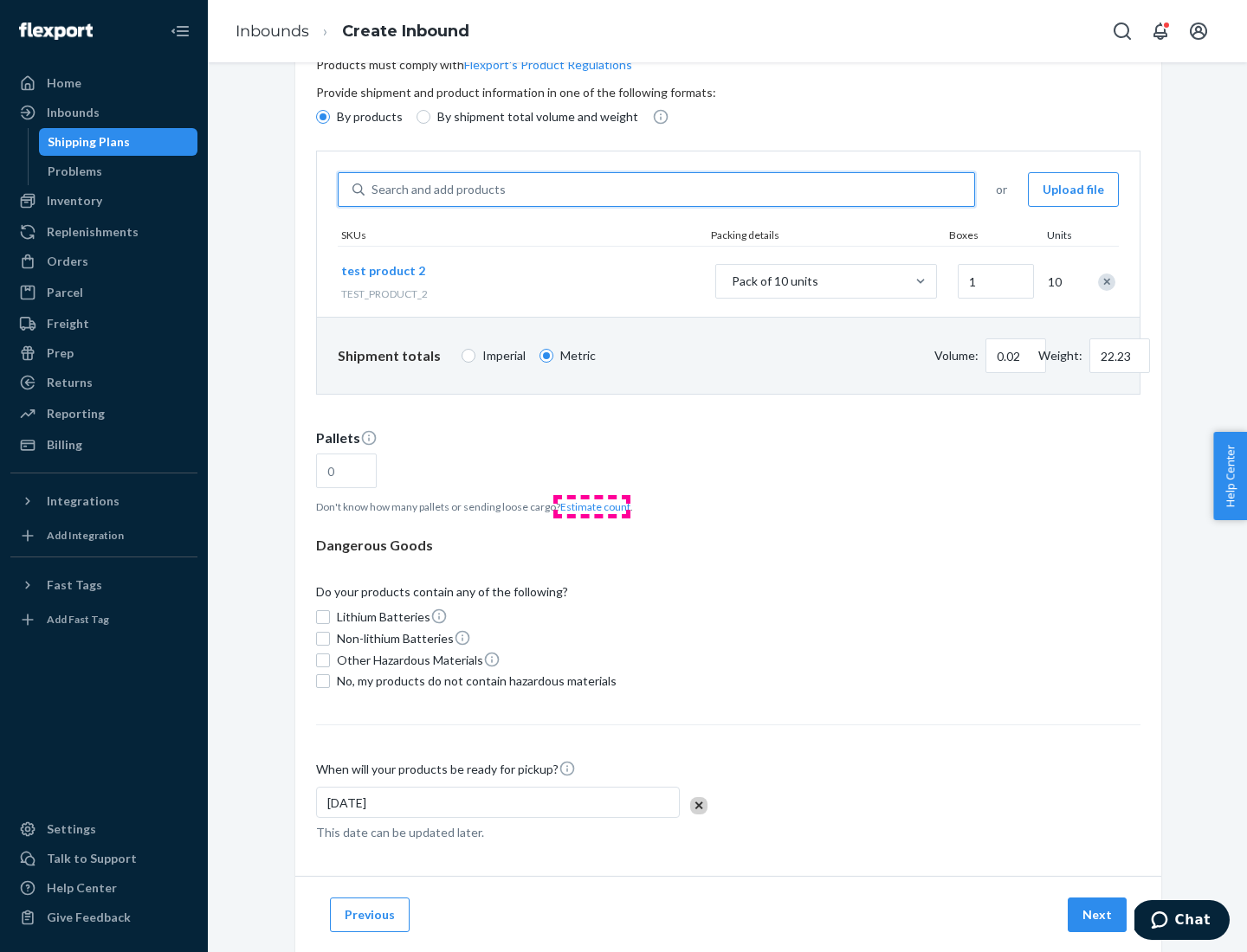
click at [591, 506] on button "Estimate count" at bounding box center [596, 507] width 70 height 14
type input "1"
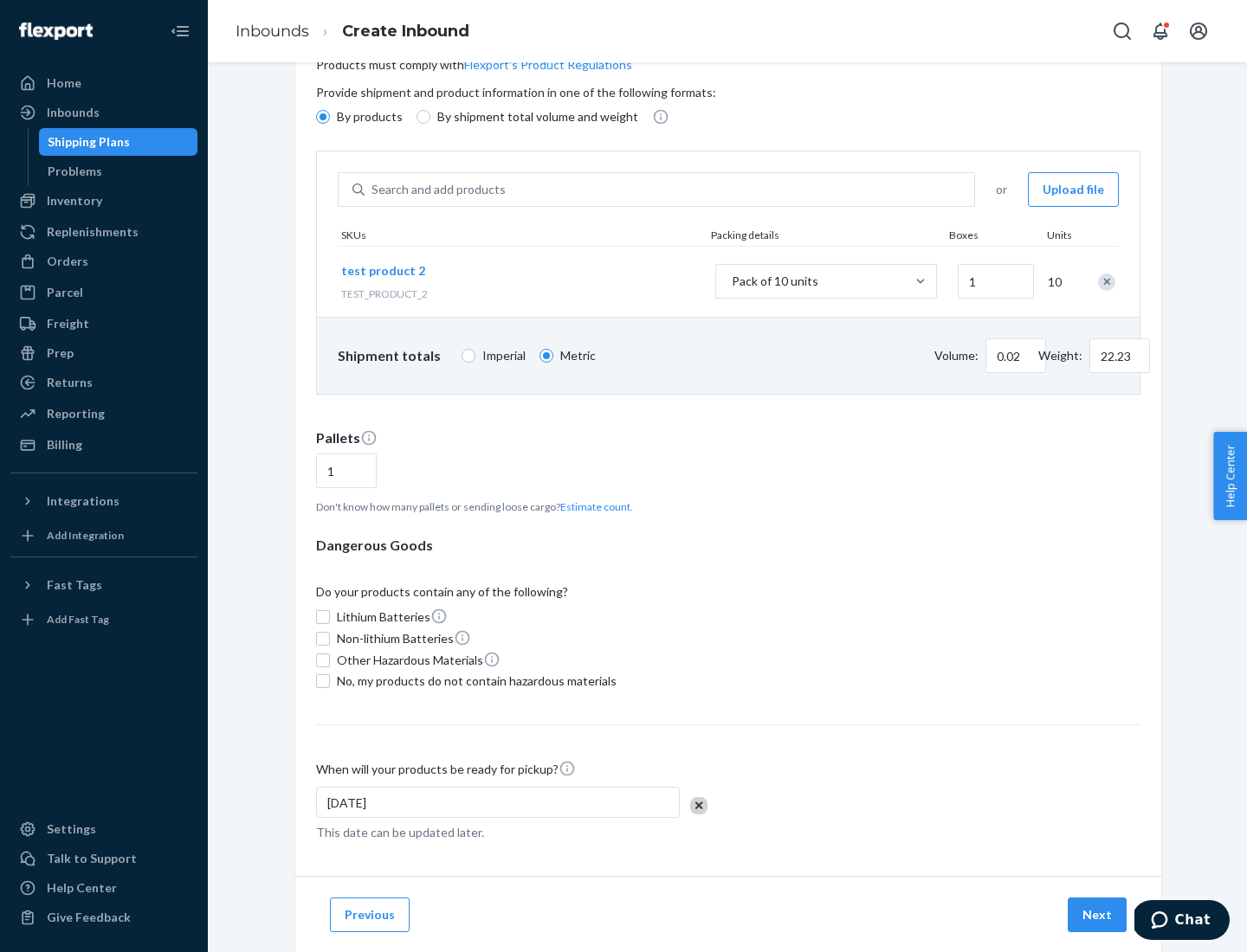
scroll to position [139, 0]
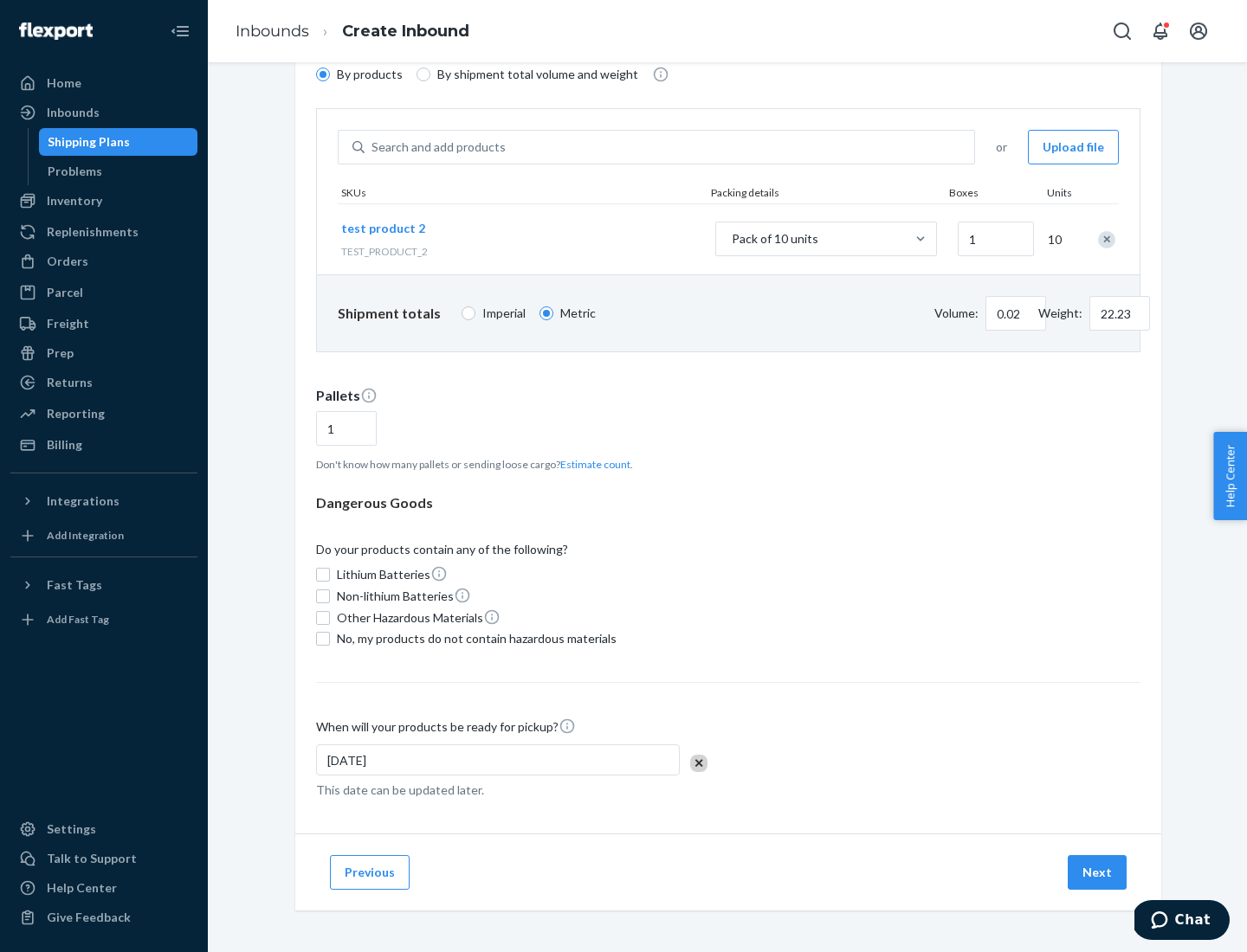
click at [474, 639] on span "No, my products do not contain hazardous materials" at bounding box center [477, 639] width 279 height 17
click at [330, 639] on input "No, my products do not contain hazardous materials" at bounding box center [323, 639] width 14 height 14
checkbox input "true"
click at [1098, 873] on button "Next" at bounding box center [1097, 873] width 59 height 34
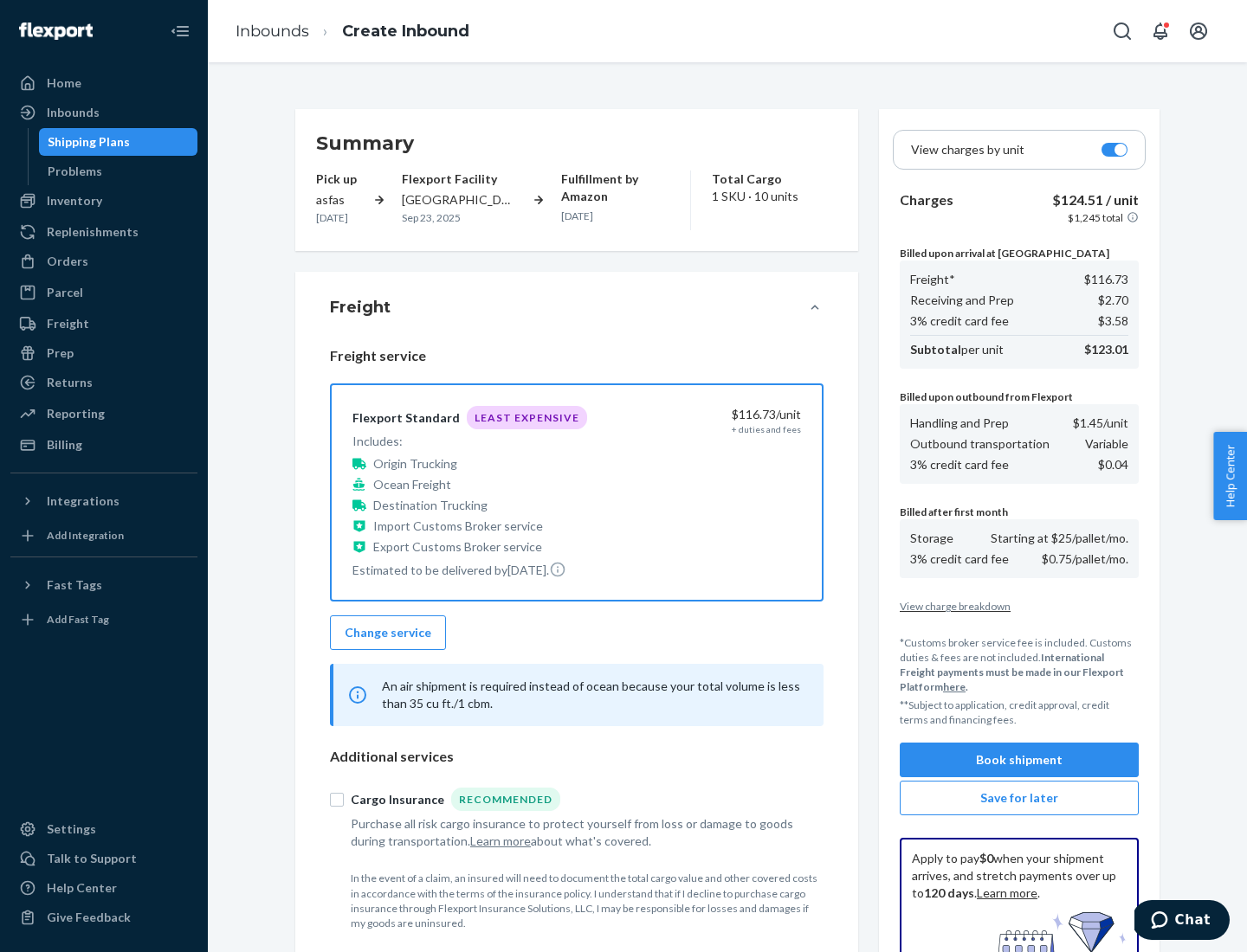
scroll to position [253, 0]
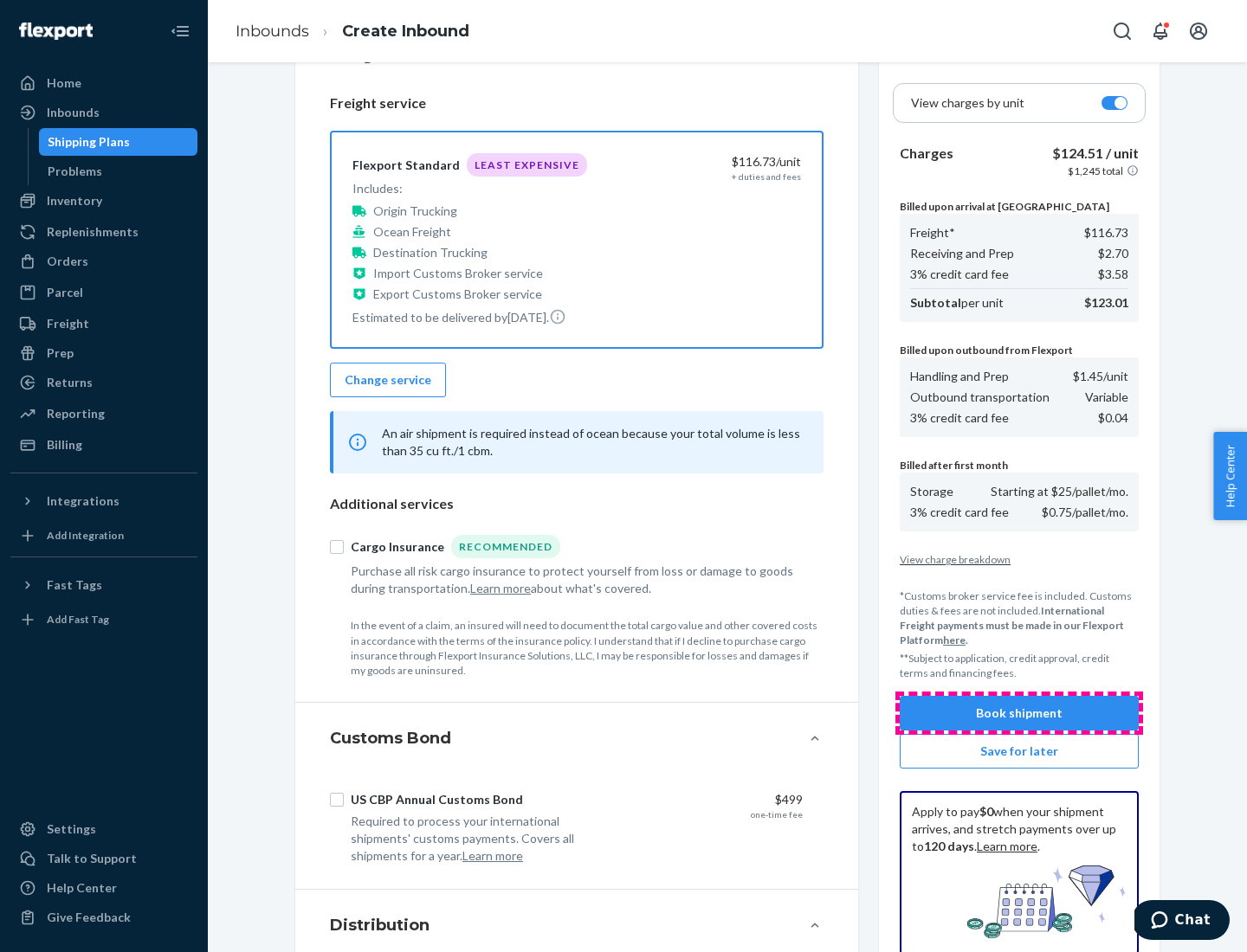
click at [1019, 713] on button "Book shipment" at bounding box center [1019, 713] width 239 height 34
